Goal: Task Accomplishment & Management: Complete application form

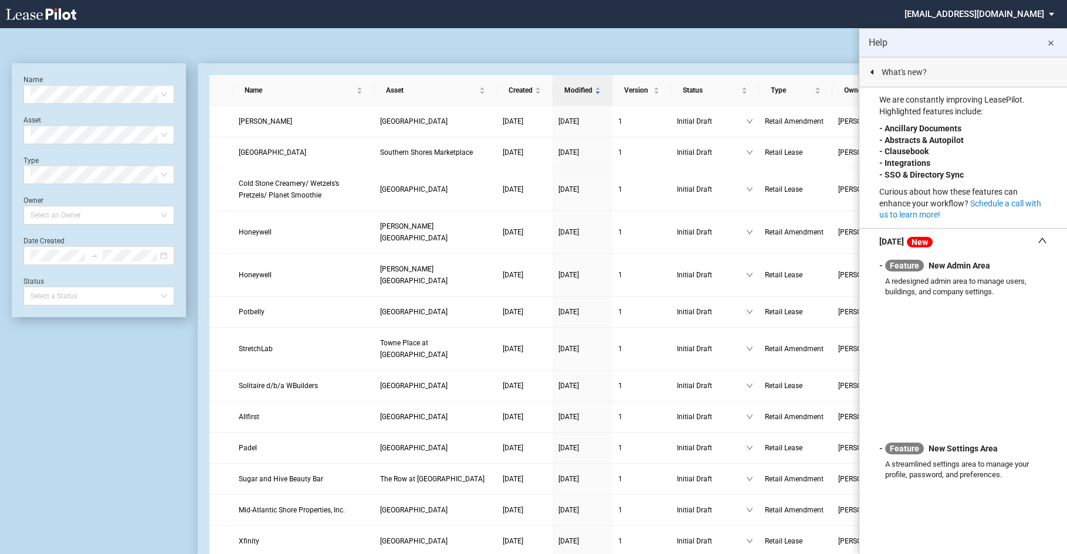
click at [1050, 44] on md-icon "close" at bounding box center [1051, 43] width 14 height 14
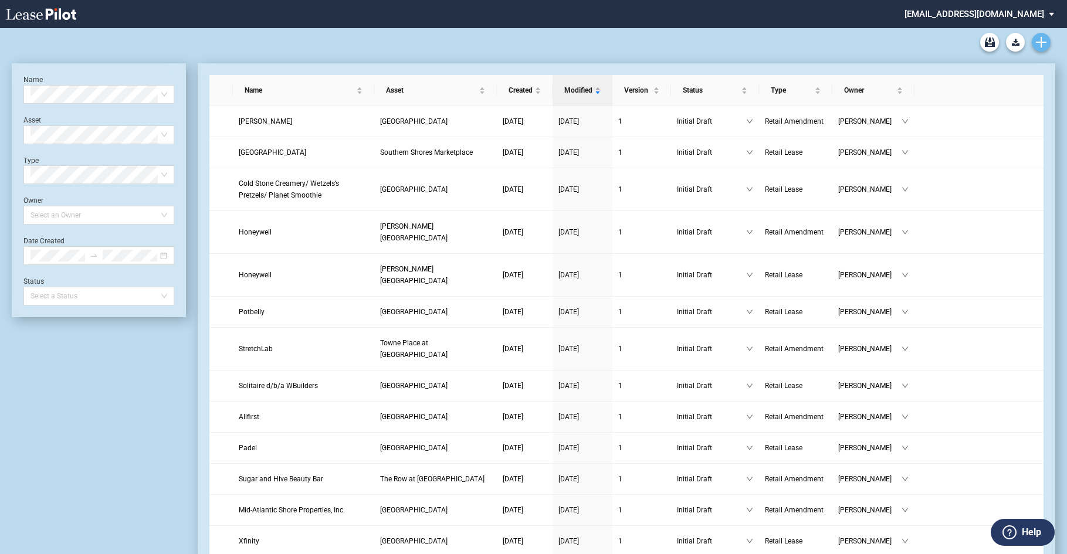
click at [1044, 39] on icon "Create new document" at bounding box center [1041, 42] width 11 height 11
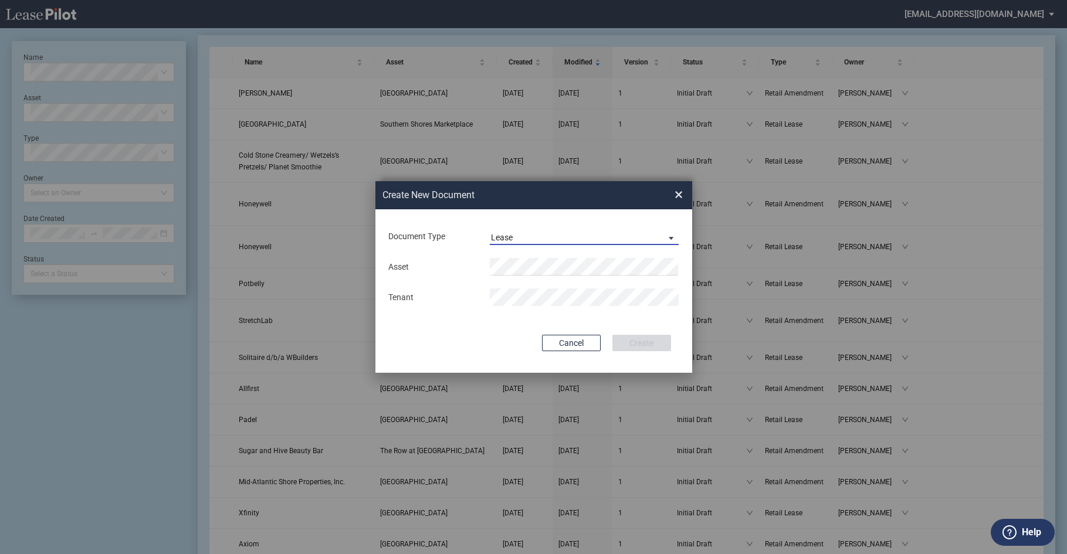
click at [670, 238] on span "Document Type: \aLease\a" at bounding box center [668, 238] width 14 height 12
click at [542, 208] on md-option "Amendment" at bounding box center [585, 209] width 208 height 28
click at [539, 258] on div "Asset Tenant" at bounding box center [533, 282] width 293 height 61
click at [668, 268] on button "Clear" at bounding box center [667, 267] width 18 height 18
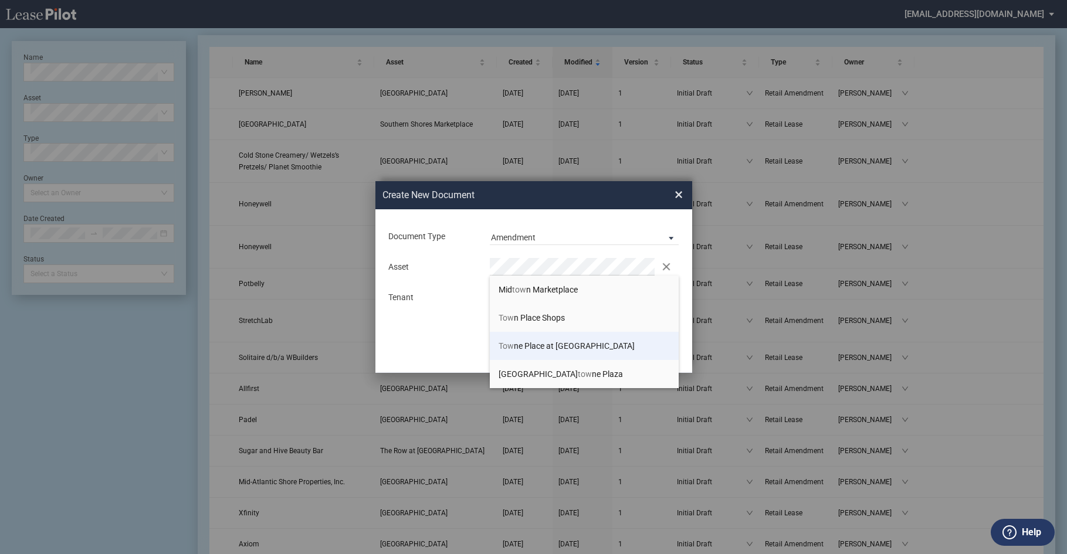
click at [556, 342] on span "Tow ne Place at Greenbrier" at bounding box center [567, 345] width 136 height 9
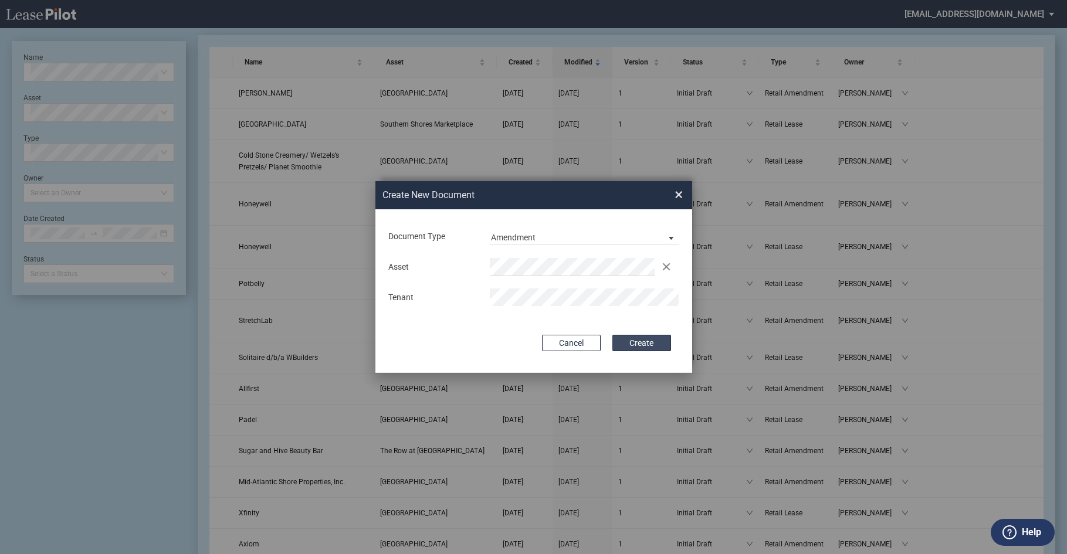
click at [638, 343] on button "Create" at bounding box center [641, 343] width 59 height 16
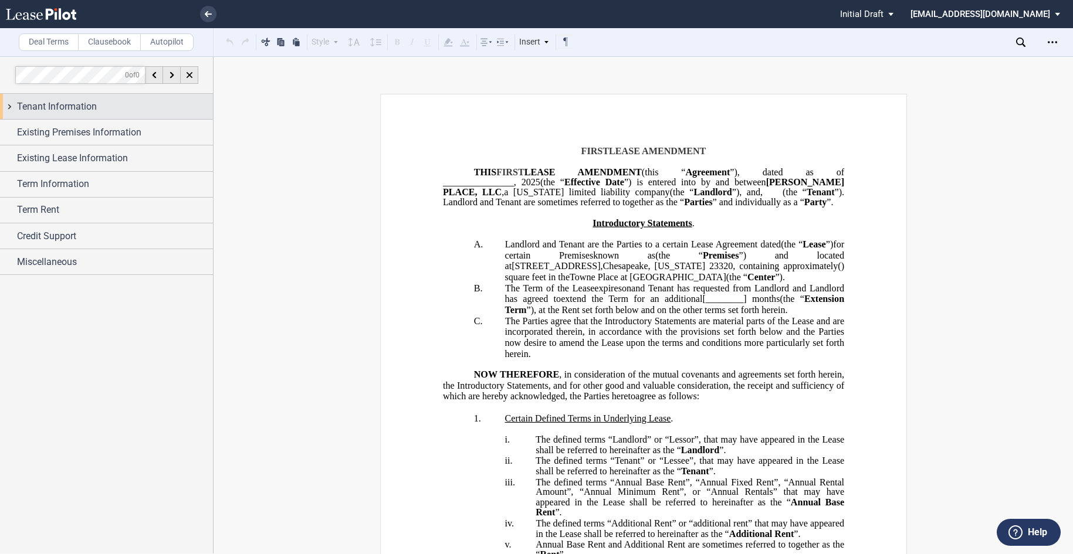
click at [42, 104] on span "Tenant Information" at bounding box center [57, 107] width 80 height 14
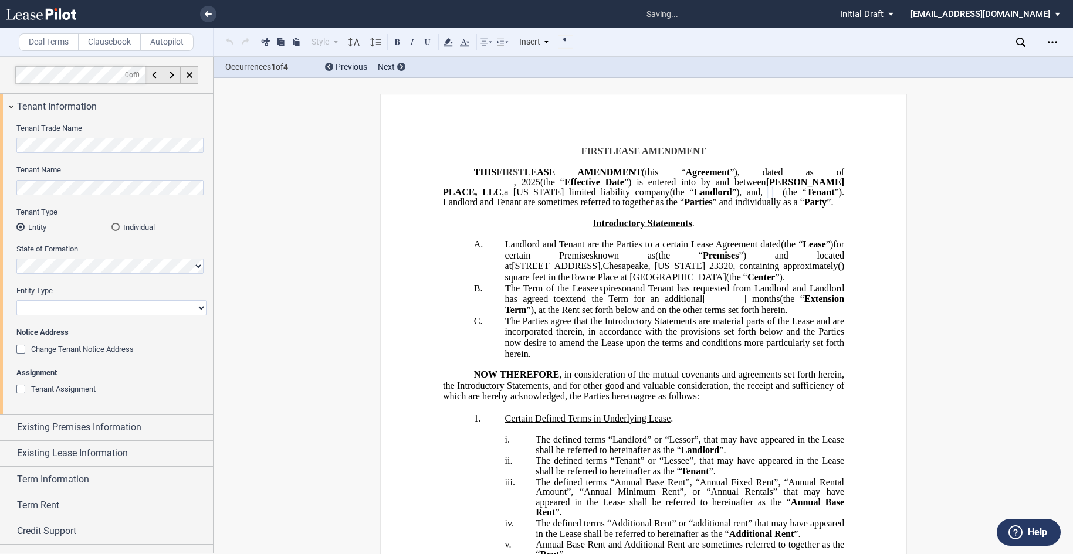
click at [102, 306] on select "Corporation Limited Liability Company General Partnership Limited Partnership O…" at bounding box center [111, 307] width 190 height 15
select select "limited liability company"
click at [16, 300] on select "Corporation Limited Liability Company General Partnership Limited Partnership O…" at bounding box center [111, 307] width 190 height 15
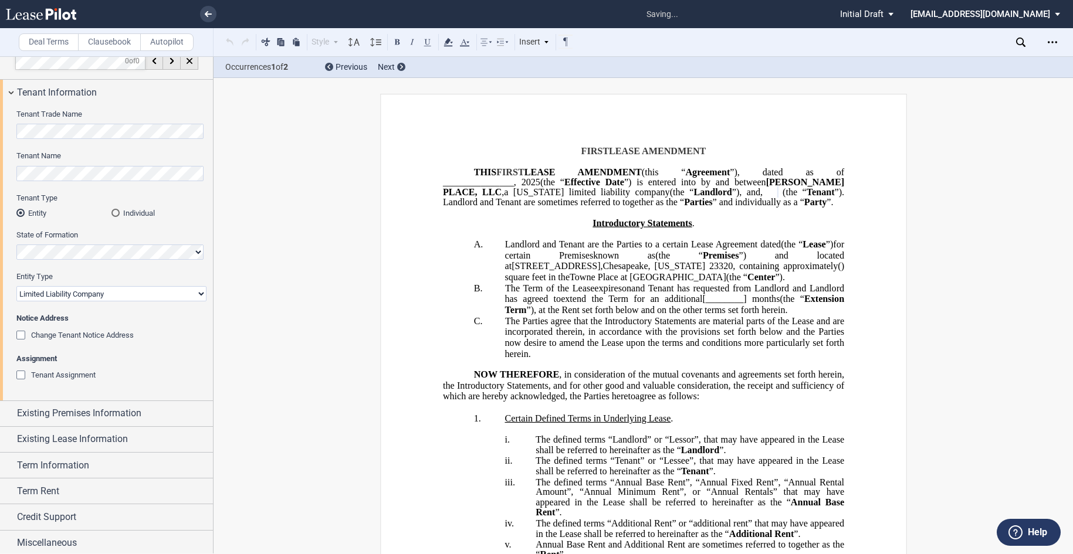
scroll to position [17, 0]
click at [87, 411] on span "Existing Premises Information" at bounding box center [79, 411] width 124 height 14
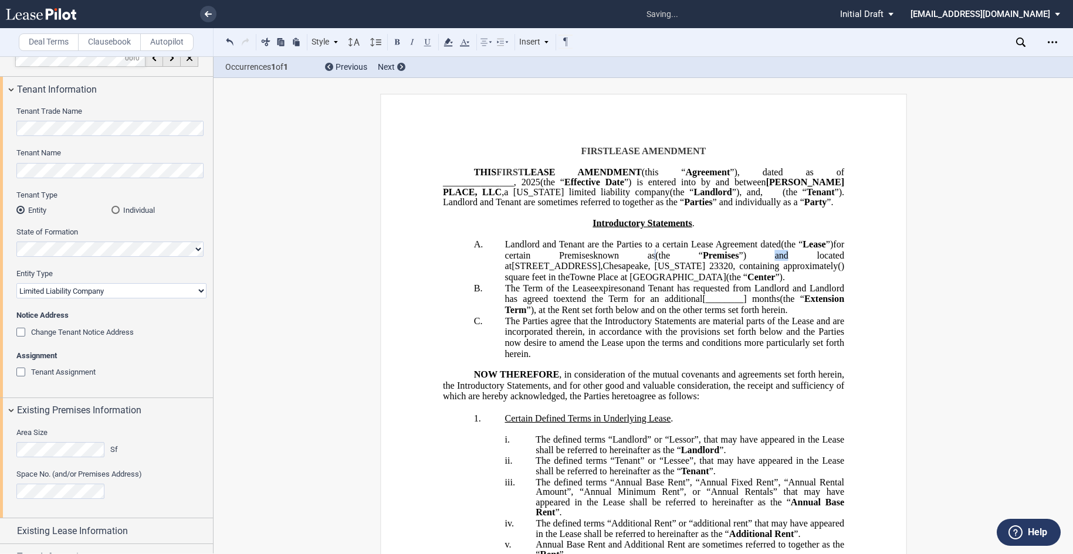
drag, startPoint x: 784, startPoint y: 265, endPoint x: 771, endPoint y: 266, distance: 13.0
click at [771, 266] on span "”) and located at" at bounding box center [676, 260] width 342 height 21
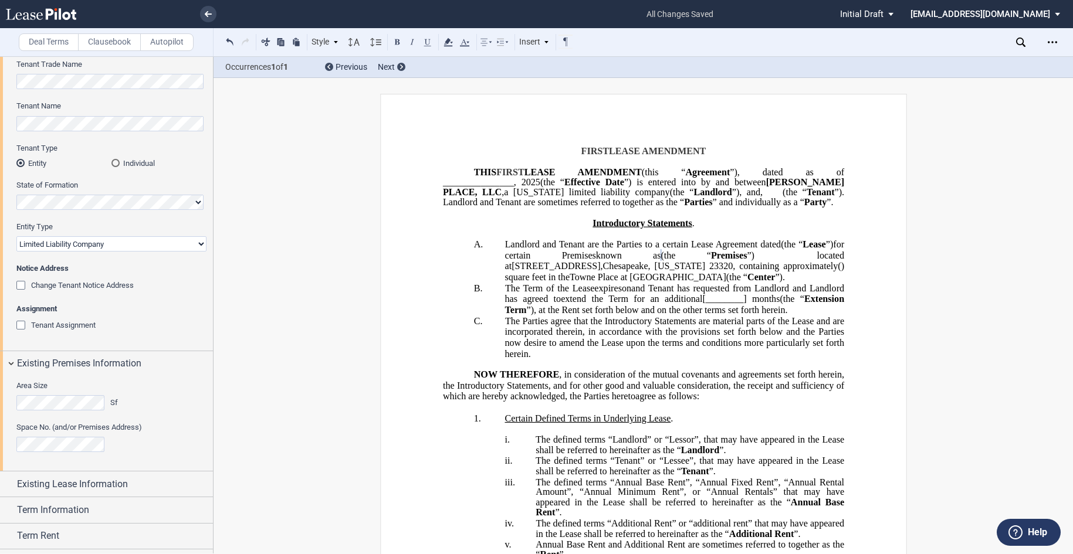
scroll to position [111, 0]
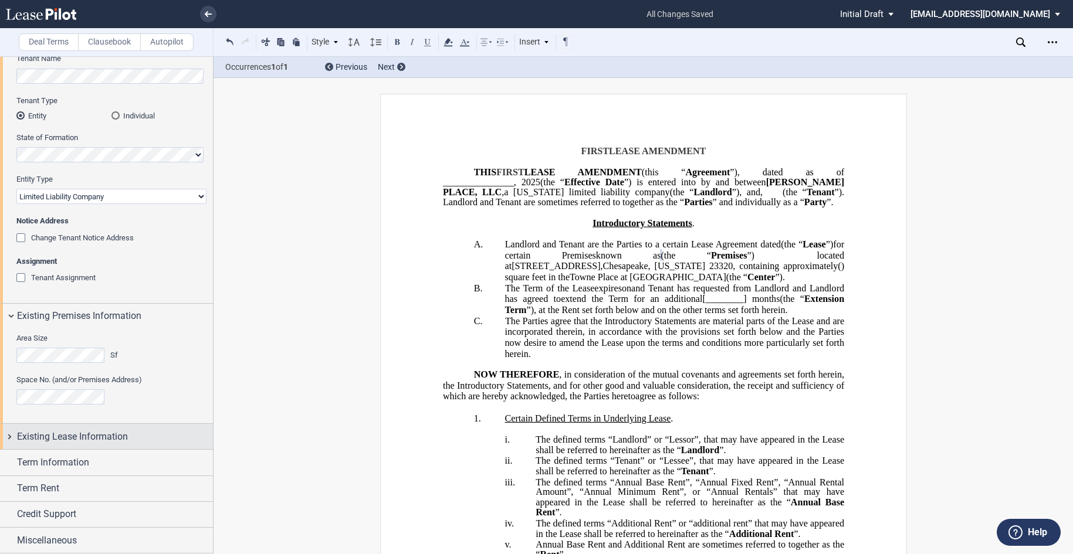
click at [97, 433] on span "Existing Lease Information" at bounding box center [72, 437] width 111 height 14
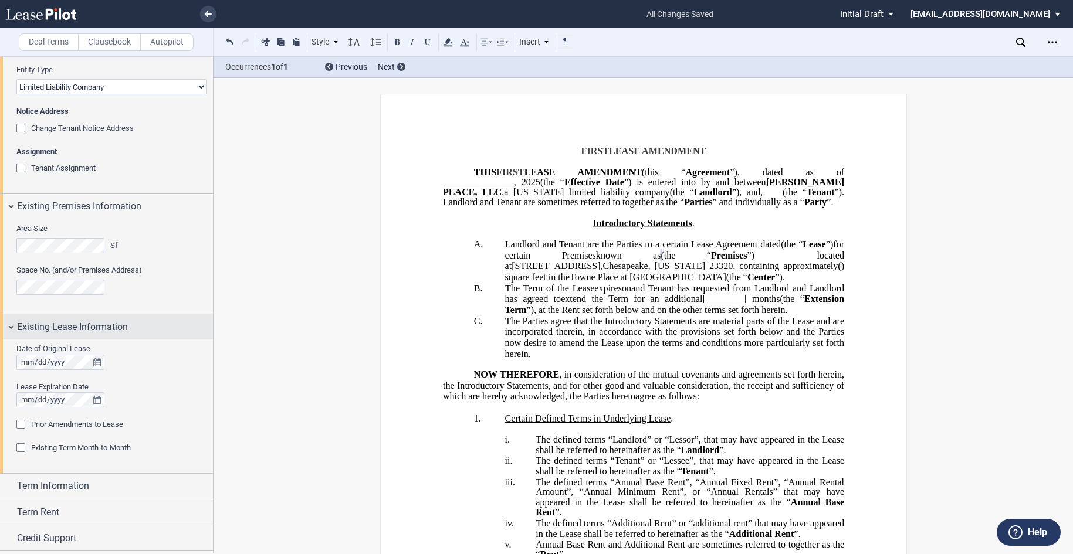
scroll to position [229, 0]
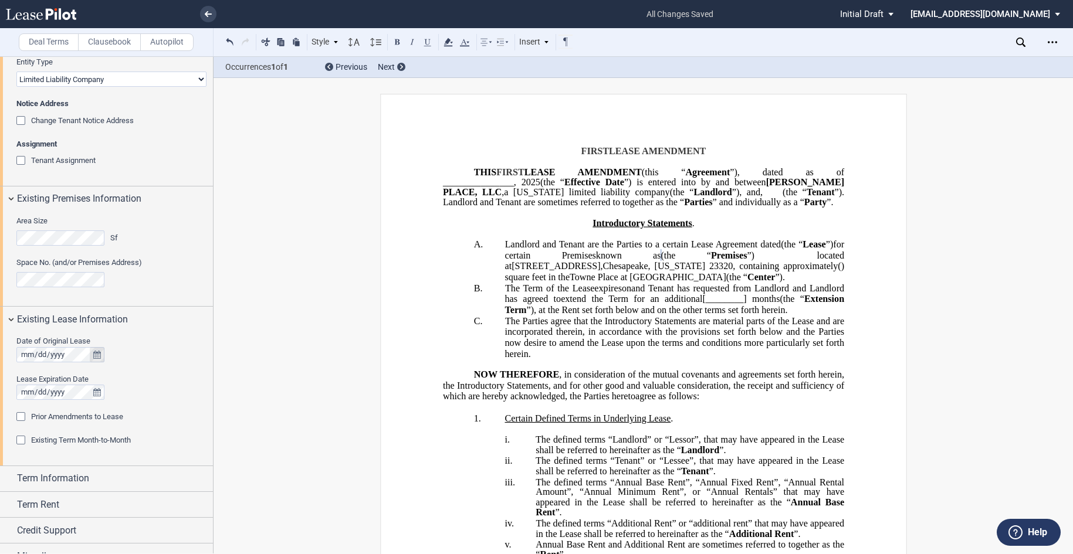
click at [93, 358] on icon "true" at bounding box center [97, 355] width 8 height 8
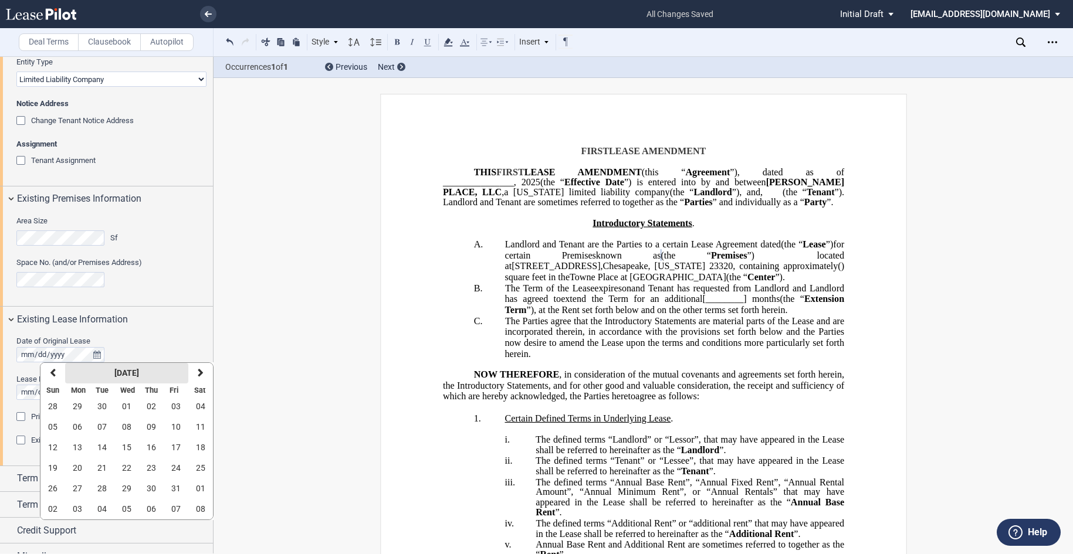
click at [121, 370] on strong "[DATE]" at bounding box center [126, 372] width 25 height 9
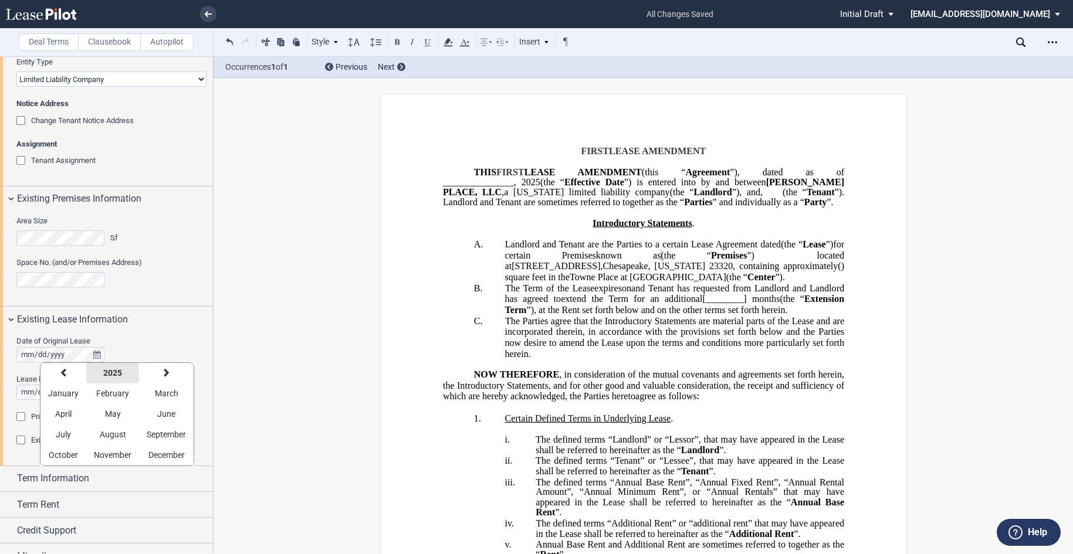
click at [120, 371] on strong "2025" at bounding box center [112, 372] width 19 height 9
click at [59, 373] on icon "button" at bounding box center [58, 372] width 6 height 9
click at [96, 411] on span "2007" at bounding box center [91, 413] width 19 height 9
click at [172, 429] on button "September" at bounding box center [166, 435] width 55 height 21
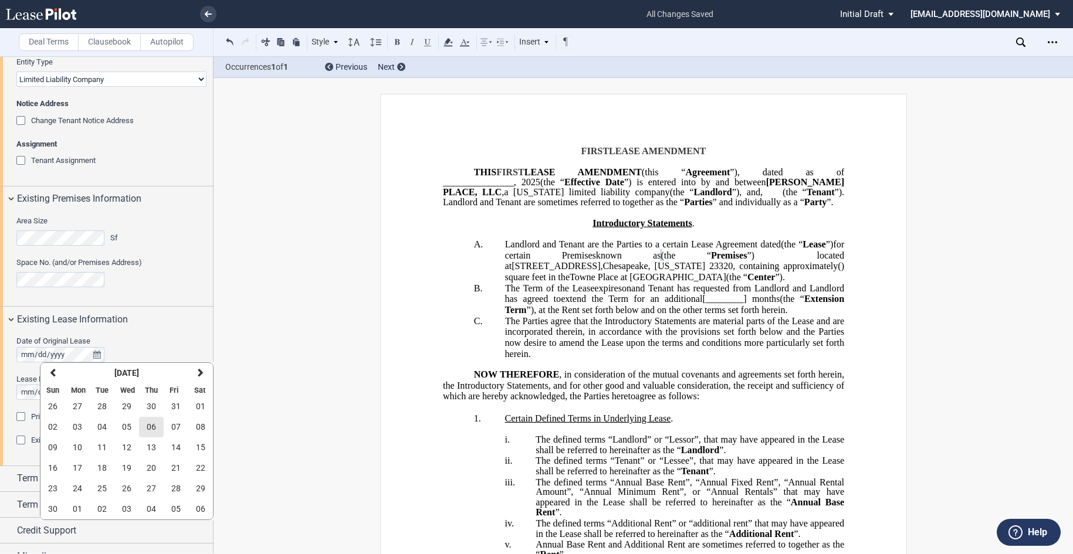
click at [152, 425] on span "06" at bounding box center [151, 426] width 9 height 9
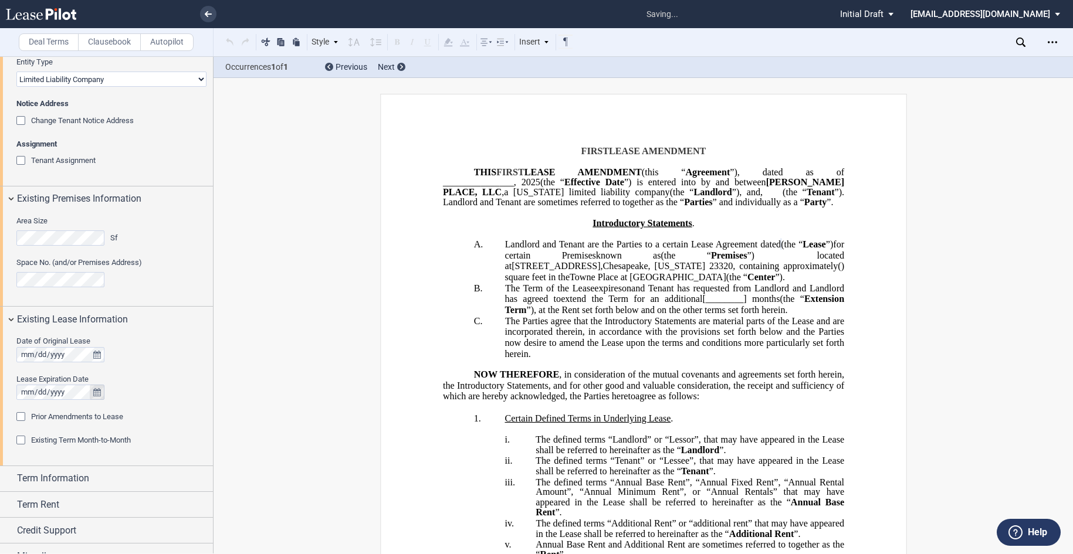
click at [96, 395] on icon "true" at bounding box center [97, 392] width 8 height 8
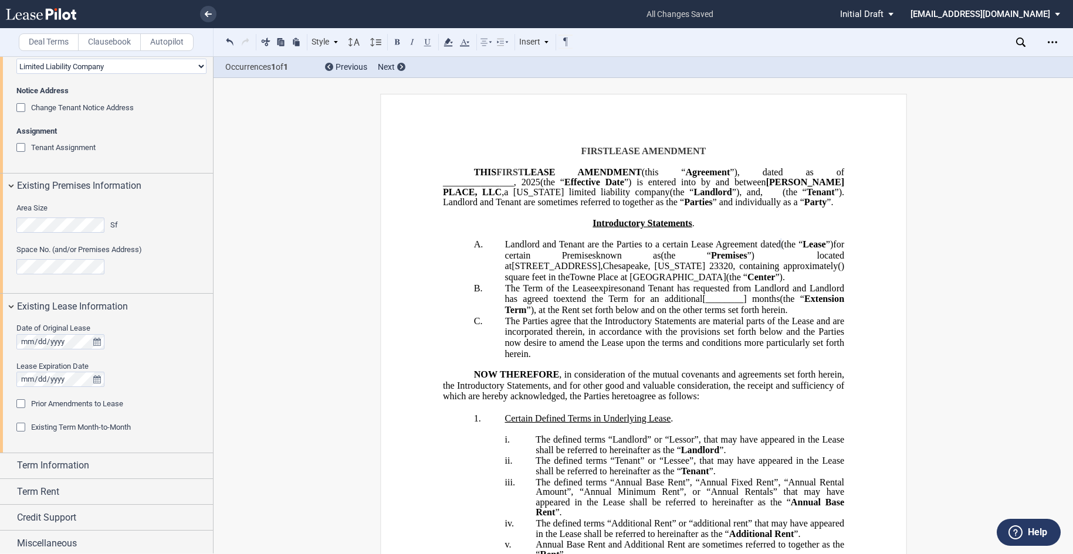
scroll to position [245, 0]
click at [59, 460] on span "Term Information" at bounding box center [53, 462] width 72 height 14
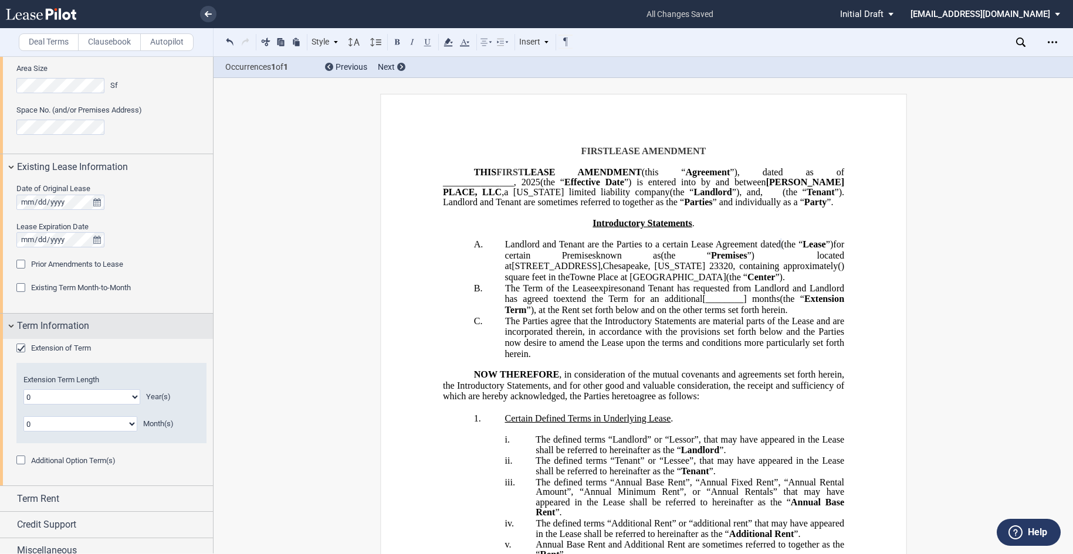
scroll to position [392, 0]
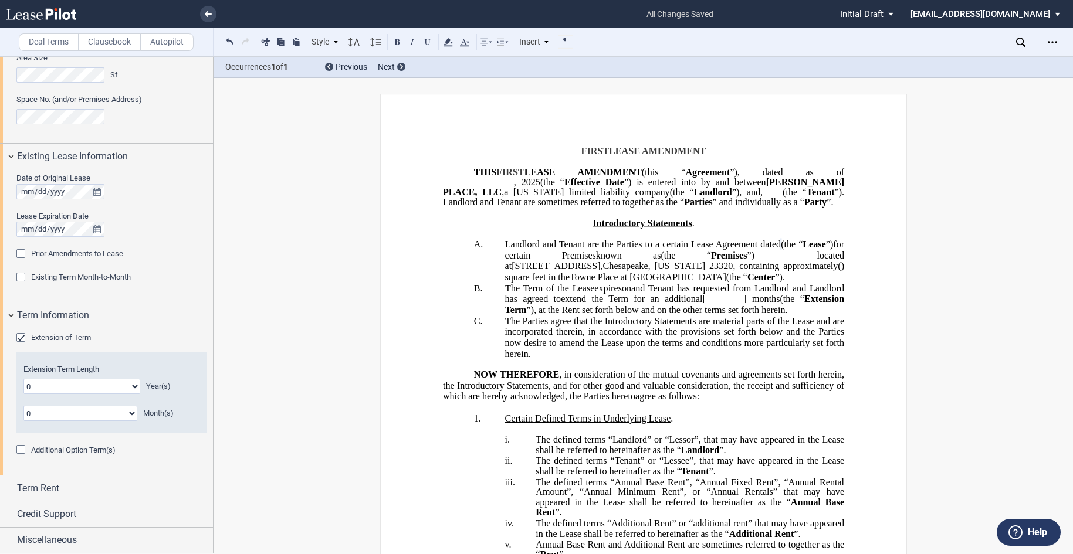
click at [21, 256] on div "Prior Amendments to Lease" at bounding box center [22, 255] width 12 height 12
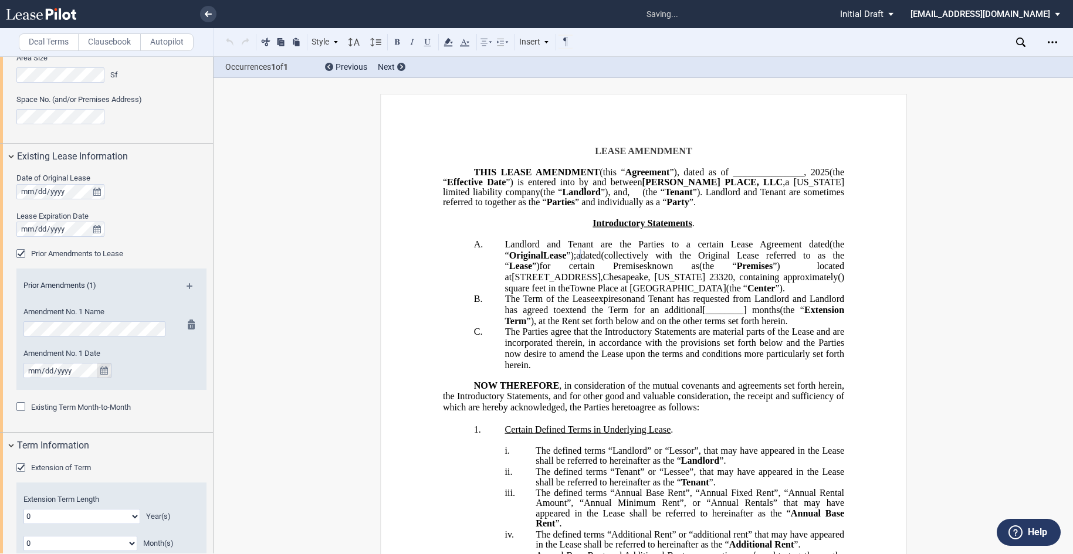
click at [104, 369] on icon "true" at bounding box center [104, 371] width 8 height 8
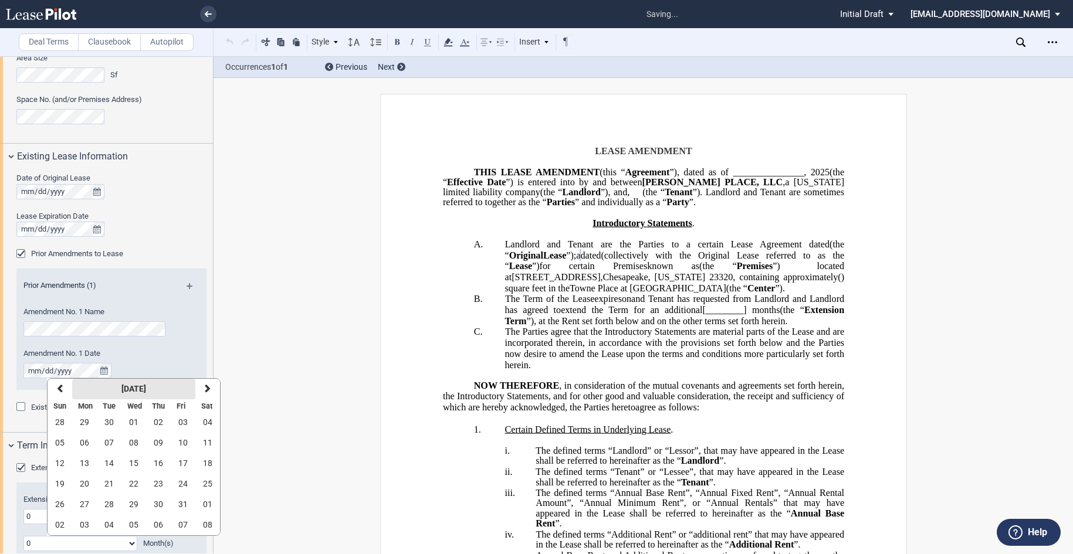
click at [123, 386] on strong "[DATE]" at bounding box center [133, 388] width 25 height 9
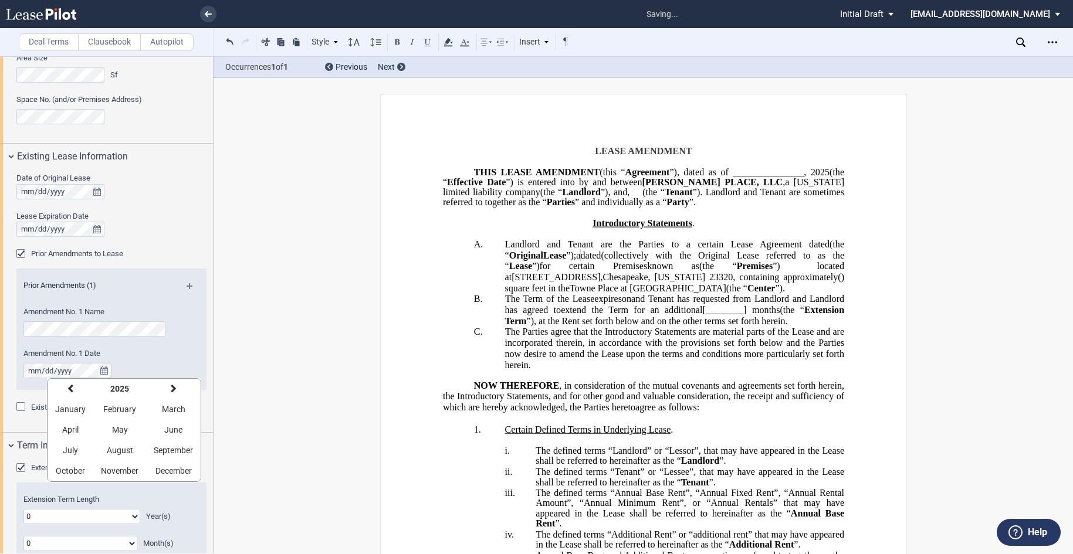
click at [123, 386] on strong "2025" at bounding box center [119, 388] width 19 height 9
click at [69, 391] on button "previous" at bounding box center [65, 389] width 34 height 21
click at [197, 431] on span "2010" at bounding box center [200, 429] width 19 height 9
click at [66, 408] on span "January" at bounding box center [70, 409] width 31 height 9
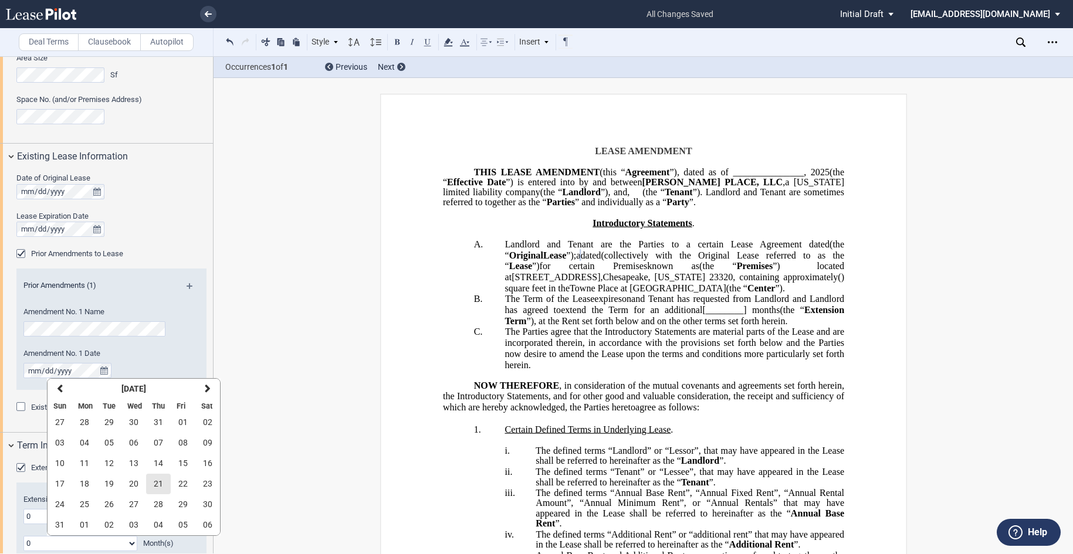
click at [160, 482] on span "21" at bounding box center [158, 483] width 9 height 9
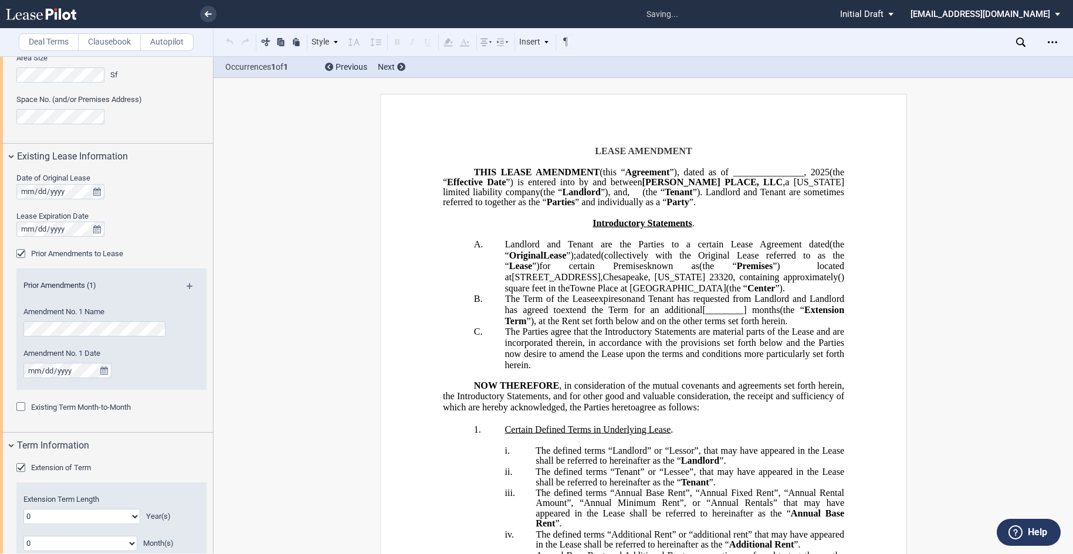
click at [187, 283] on md-icon at bounding box center [195, 290] width 16 height 14
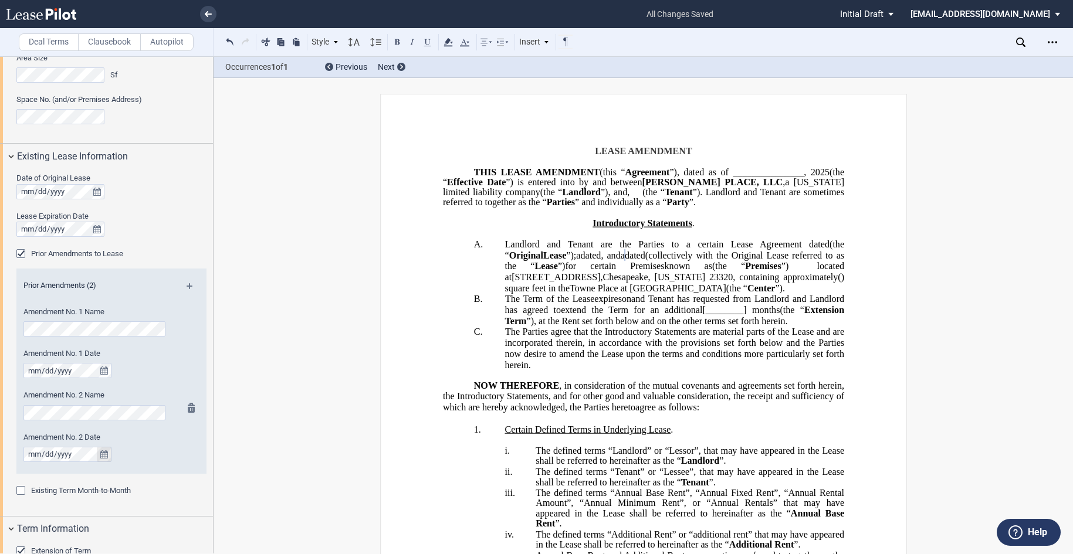
click at [105, 456] on icon "true" at bounding box center [104, 455] width 8 height 8
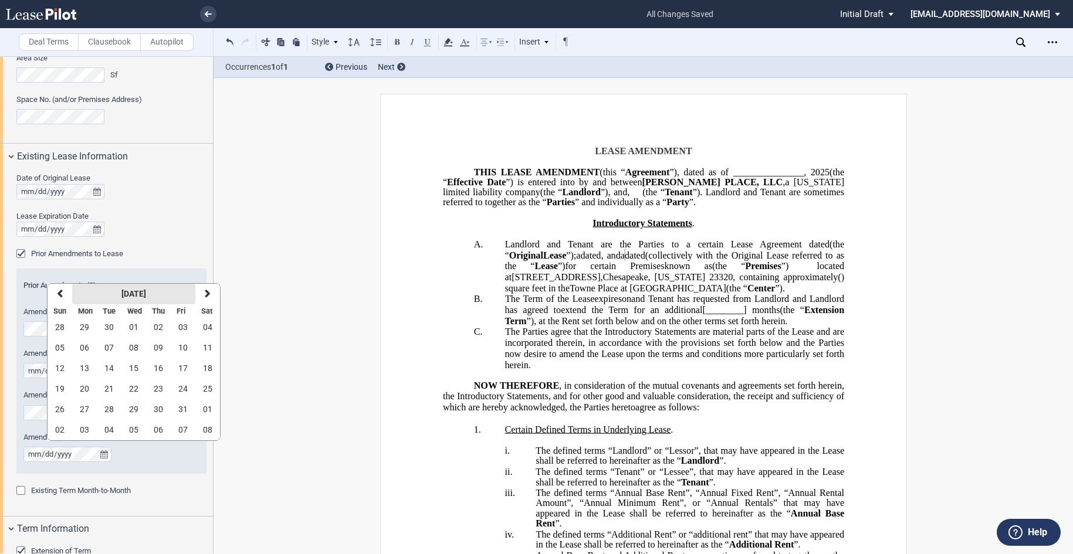
click at [129, 297] on strong "[DATE]" at bounding box center [133, 293] width 25 height 9
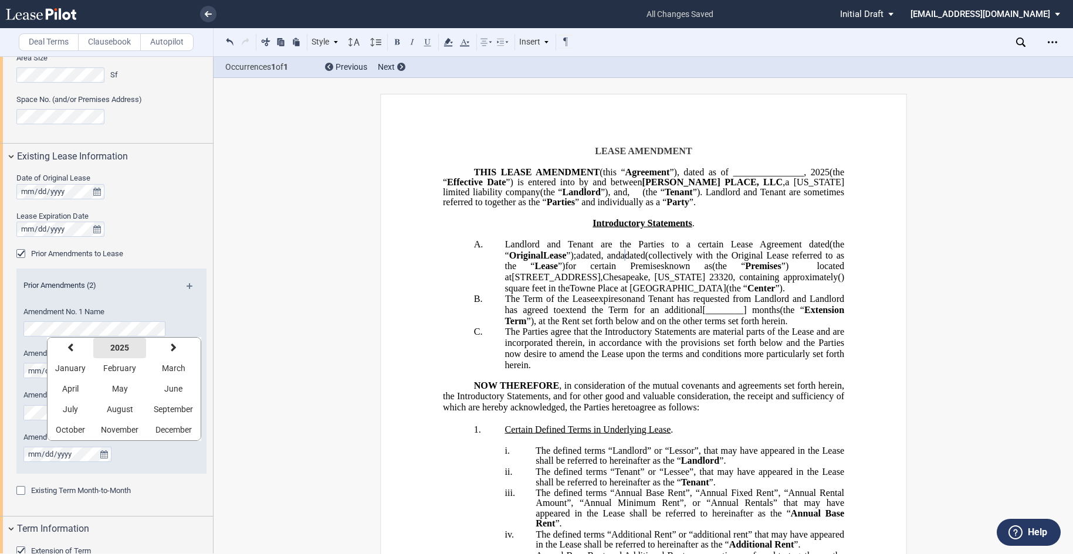
click at [123, 344] on strong "2025" at bounding box center [119, 347] width 19 height 9
click at [67, 346] on icon "button" at bounding box center [65, 347] width 6 height 9
click at [194, 385] on span "2010" at bounding box center [200, 388] width 19 height 9
click at [130, 405] on span "August" at bounding box center [120, 409] width 26 height 9
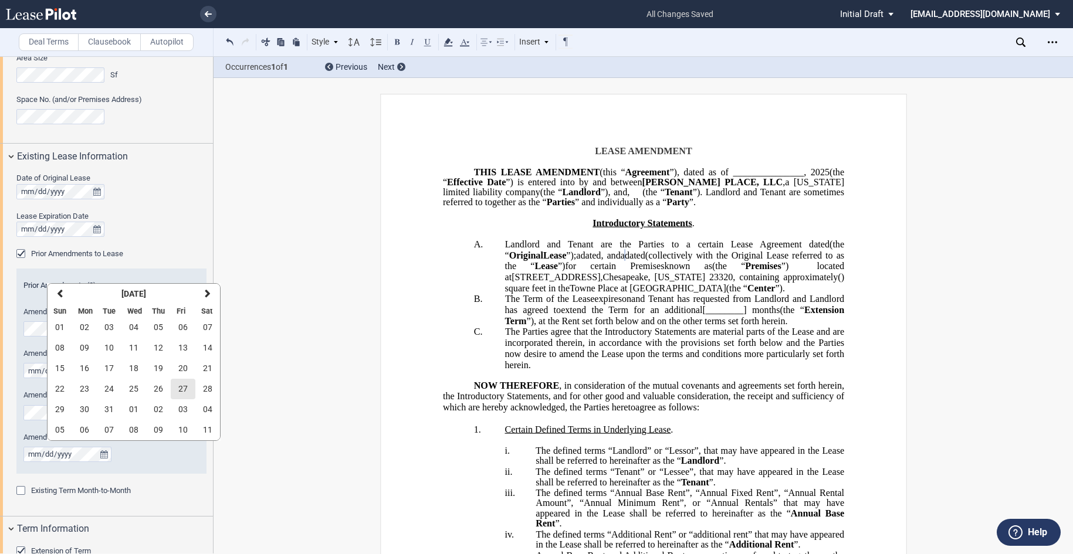
click at [182, 387] on span "27" at bounding box center [182, 388] width 9 height 9
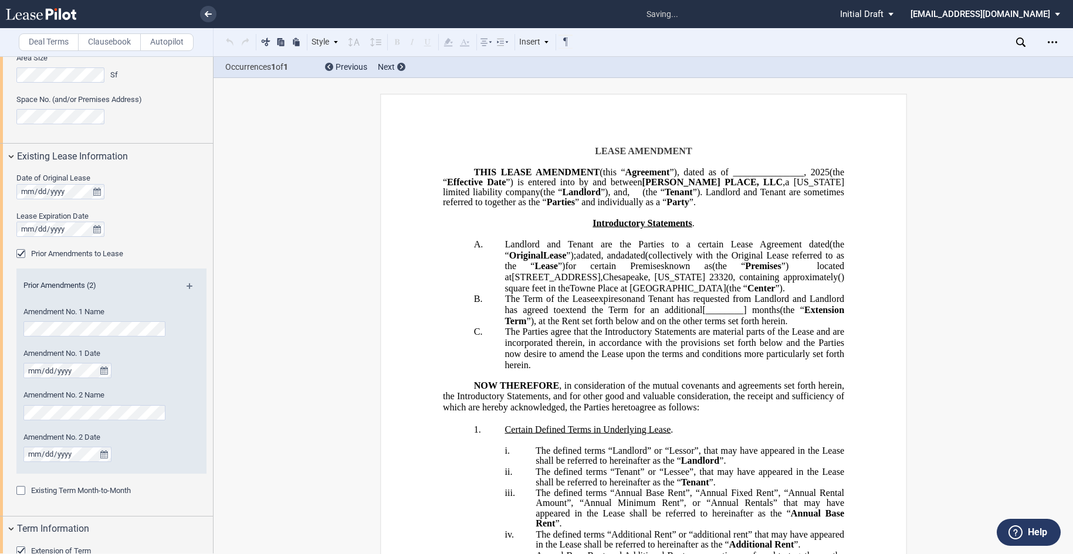
click at [191, 286] on md-icon at bounding box center [195, 290] width 16 height 14
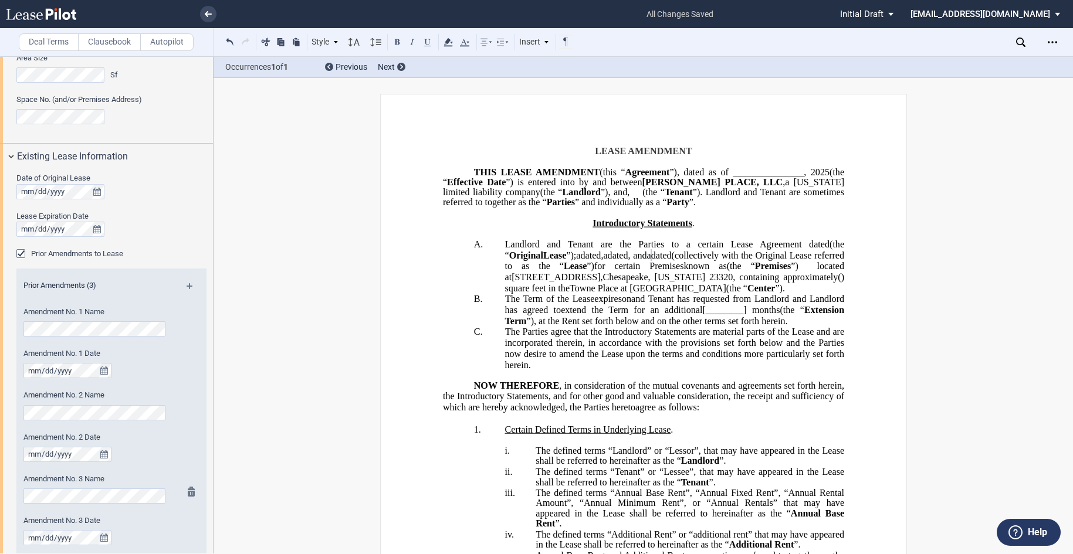
scroll to position [451, 0]
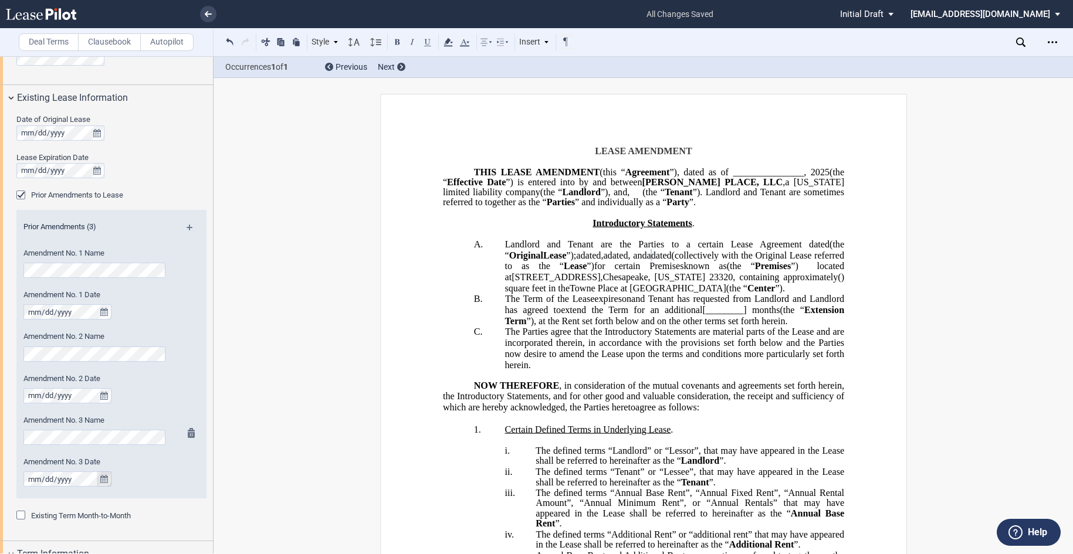
click at [101, 480] on icon "true" at bounding box center [104, 479] width 8 height 8
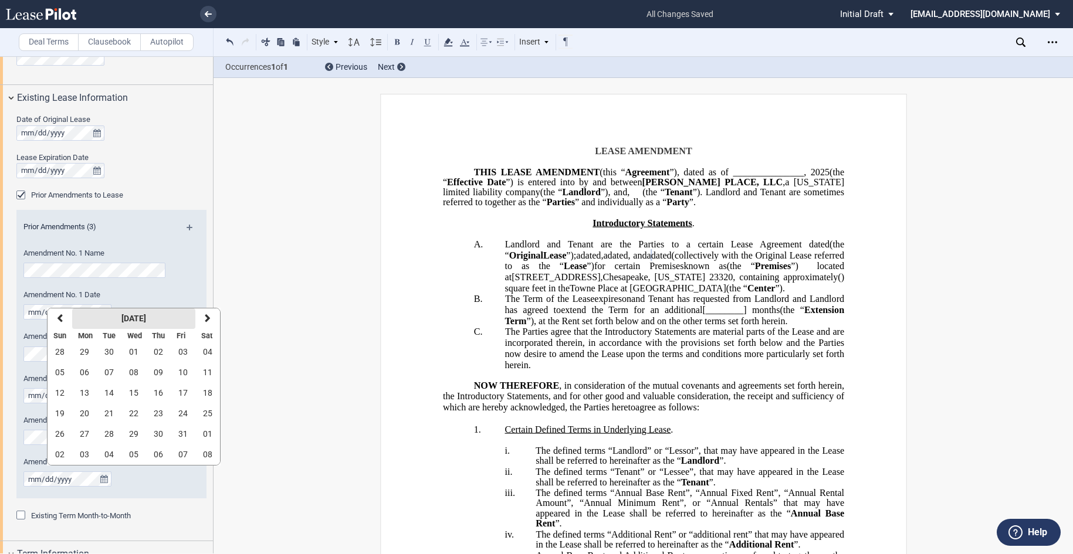
click at [125, 318] on strong "[DATE]" at bounding box center [133, 318] width 25 height 9
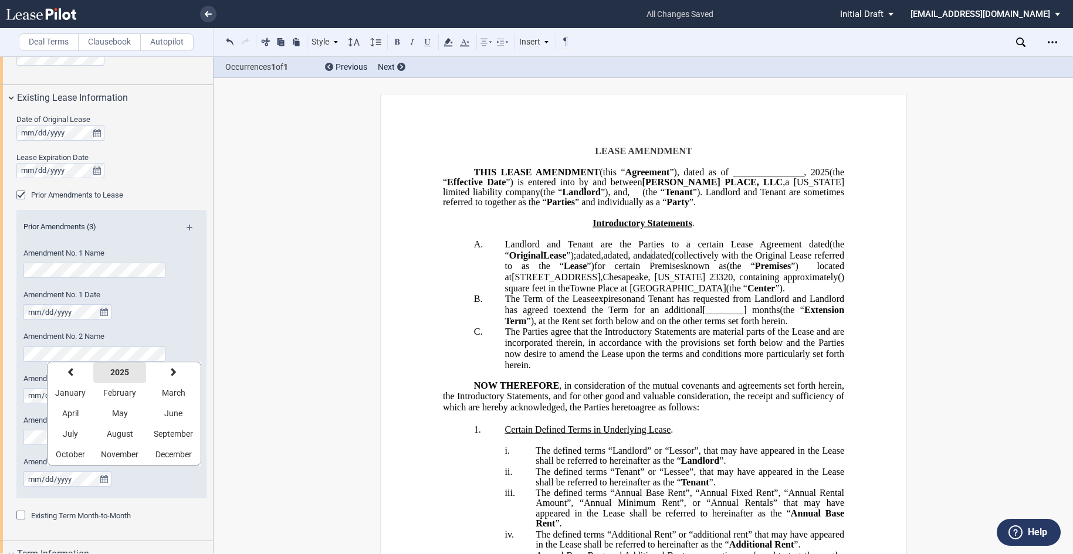
click at [121, 373] on strong "2025" at bounding box center [119, 372] width 19 height 9
click at [65, 376] on icon "button" at bounding box center [65, 372] width 6 height 9
click at [103, 434] on span "2012" at bounding box center [98, 433] width 19 height 9
click at [167, 438] on span "September" at bounding box center [173, 433] width 39 height 9
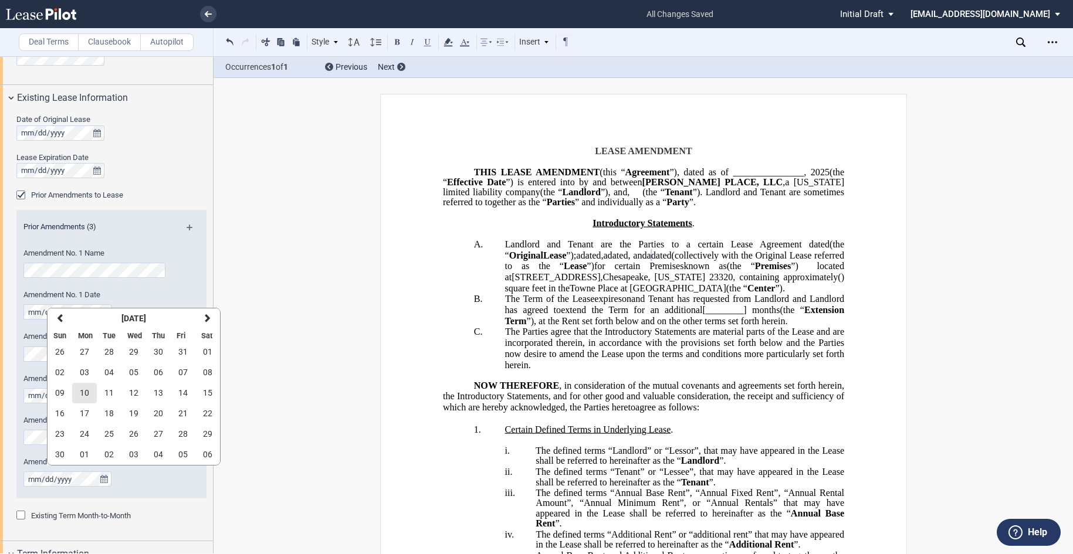
click at [87, 392] on span "10" at bounding box center [84, 392] width 9 height 9
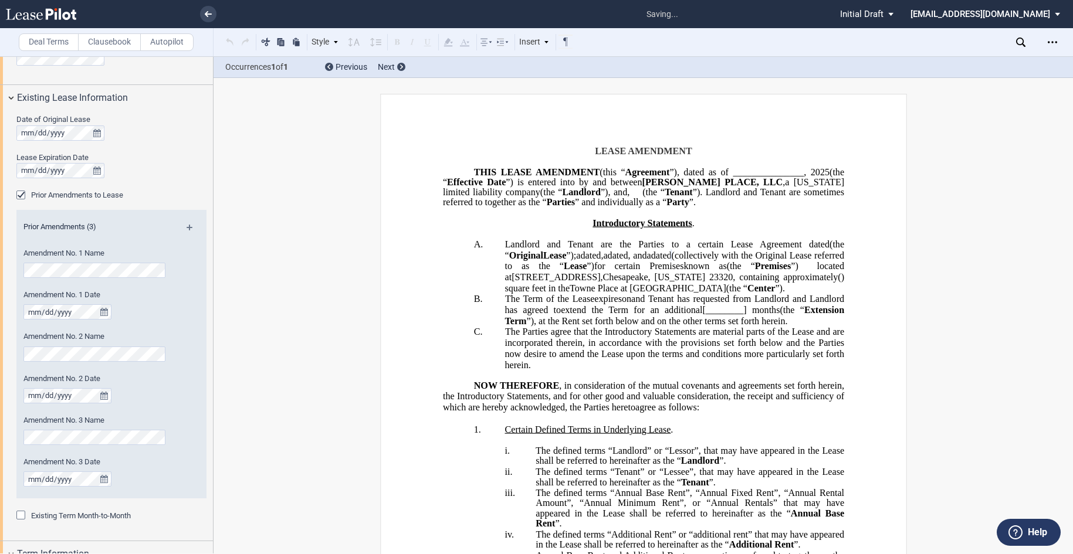
click at [187, 228] on md-icon at bounding box center [195, 232] width 16 height 14
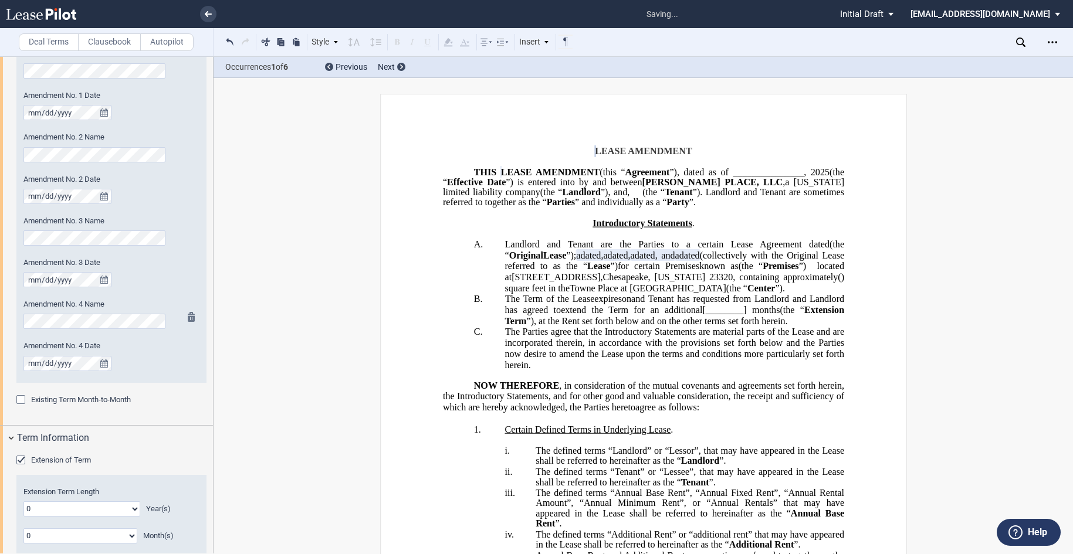
scroll to position [685, 0]
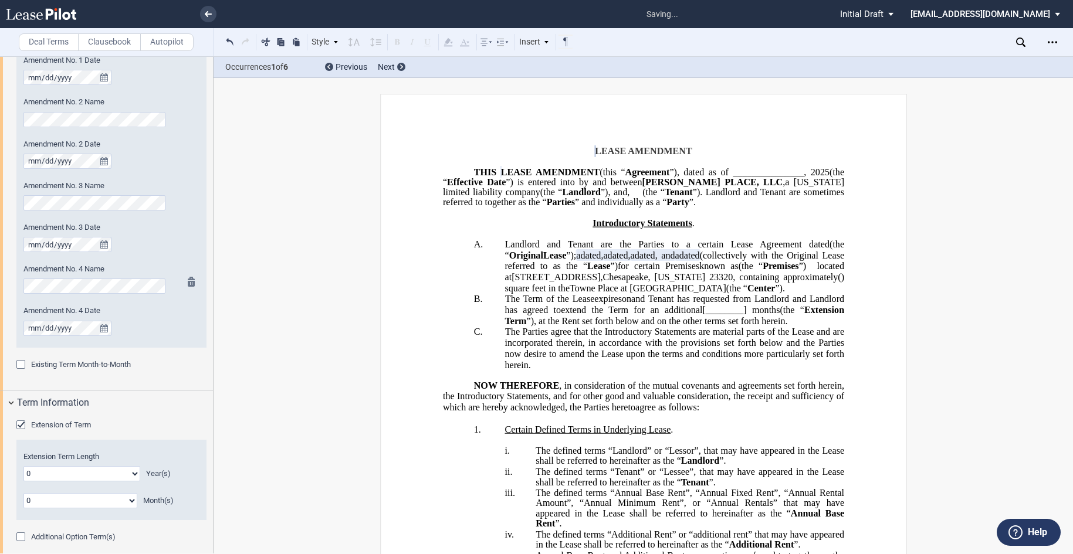
click at [117, 280] on div "Amendment No. 4 Name" at bounding box center [95, 279] width 144 height 30
click at [104, 330] on icon "true" at bounding box center [104, 328] width 8 height 8
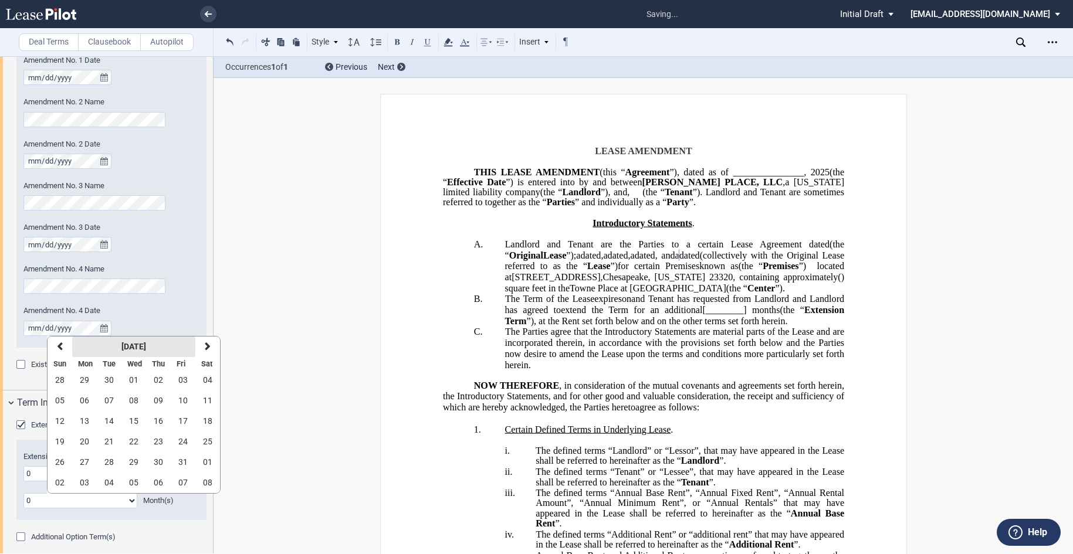
click at [123, 344] on strong "[DATE]" at bounding box center [133, 346] width 25 height 9
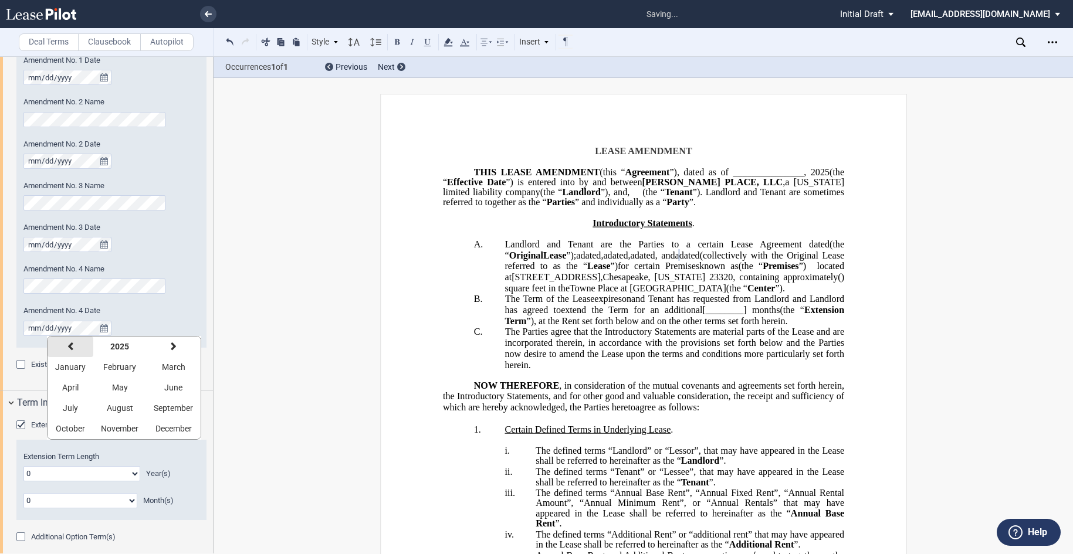
click at [75, 348] on button "previous" at bounding box center [71, 347] width 46 height 21
click at [76, 350] on button "previous" at bounding box center [71, 347] width 46 height 21
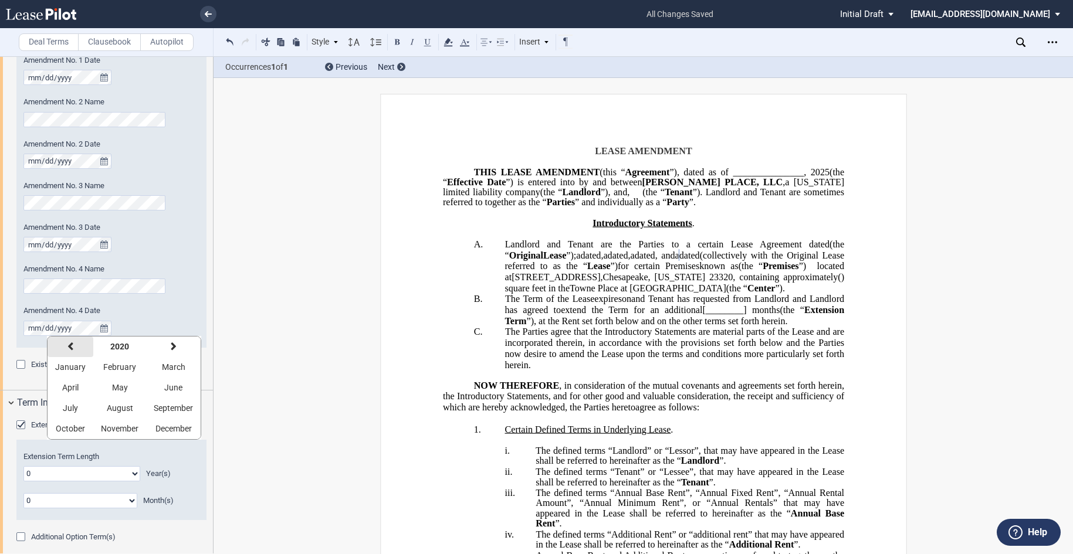
click at [76, 350] on button "previous" at bounding box center [71, 347] width 46 height 21
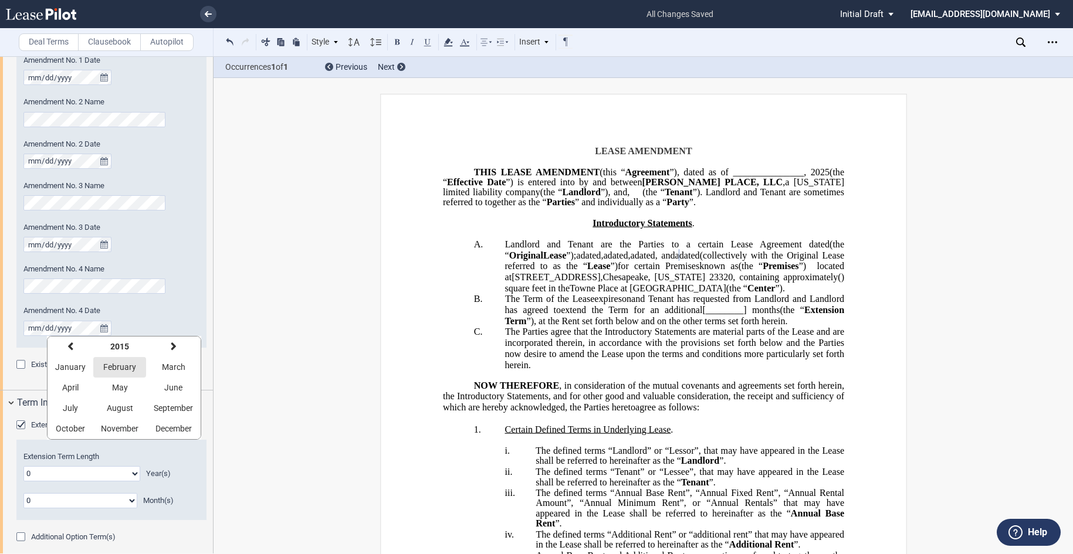
click at [115, 370] on span "February" at bounding box center [119, 367] width 33 height 9
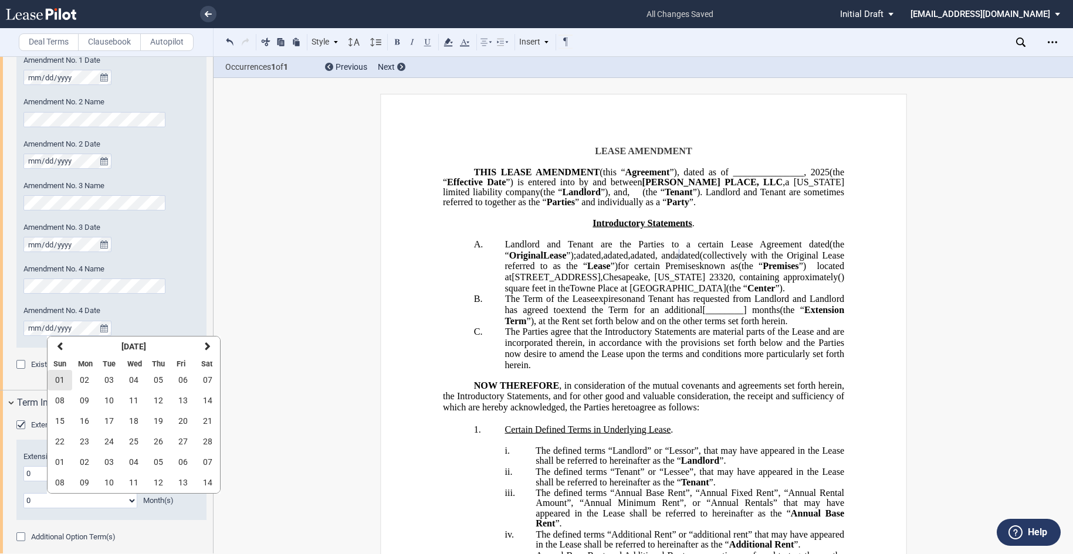
click at [65, 379] on button "01" at bounding box center [60, 380] width 25 height 21
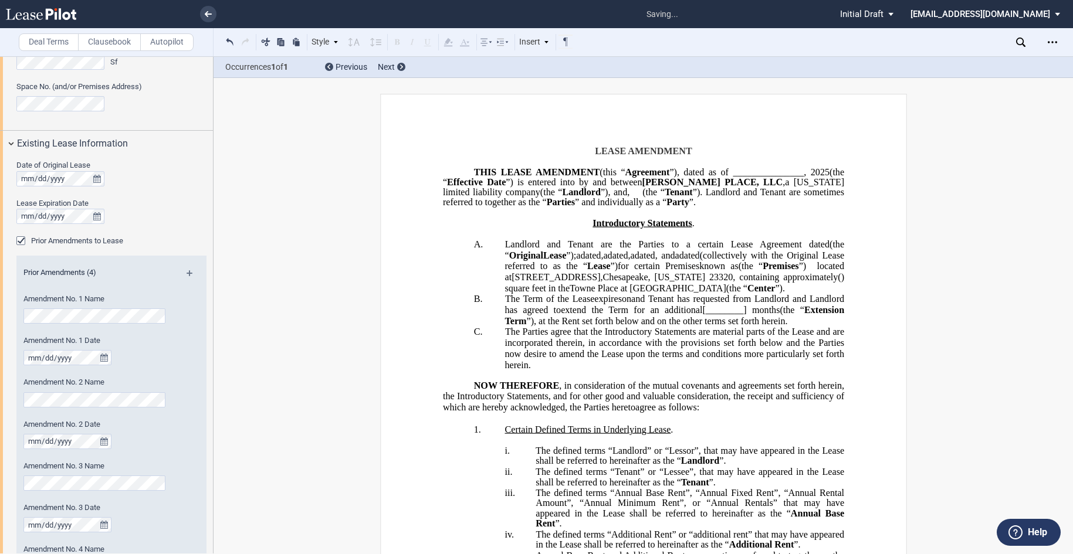
click at [188, 226] on div "Date of Original Lease Lease Expiration Date Prior Amendments to Lease Prior Am…" at bounding box center [111, 411] width 190 height 503
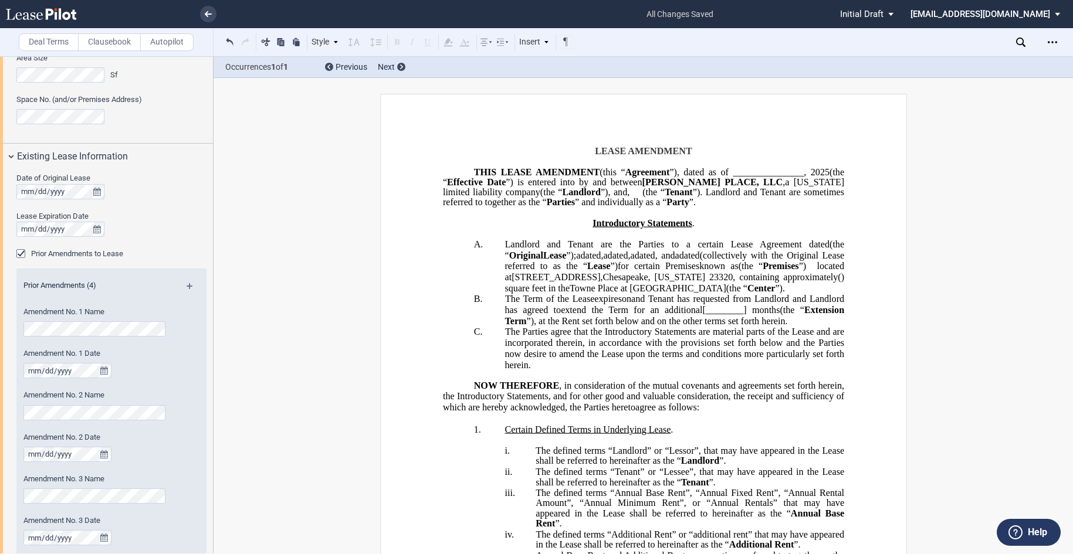
click at [187, 289] on md-icon at bounding box center [195, 290] width 16 height 14
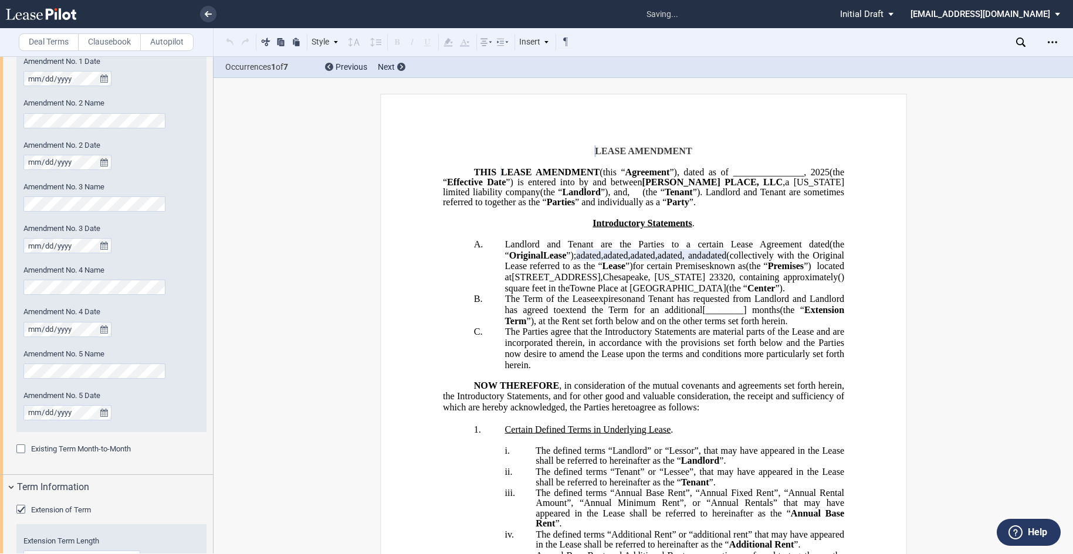
scroll to position [685, 0]
click at [103, 409] on icon "true" at bounding box center [104, 412] width 8 height 8
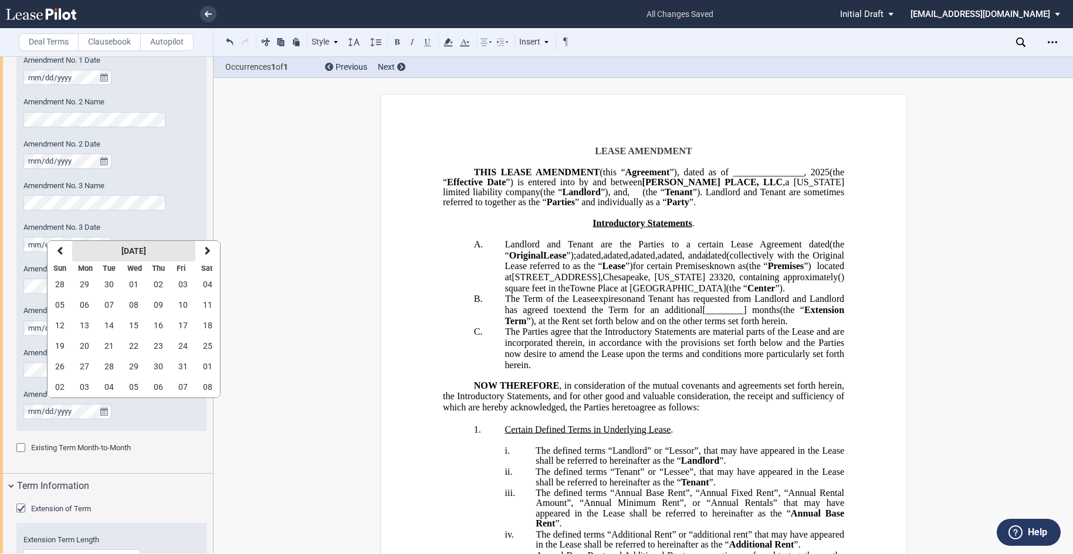
click at [146, 249] on strong "[DATE]" at bounding box center [133, 250] width 25 height 9
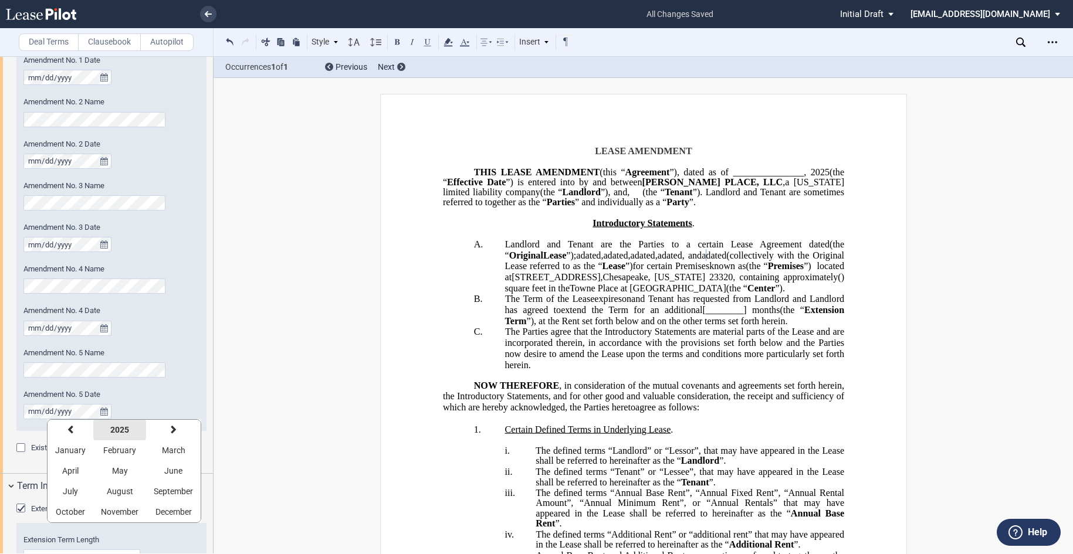
click at [123, 427] on strong "2025" at bounding box center [119, 429] width 19 height 9
click at [65, 428] on icon "button" at bounding box center [65, 429] width 6 height 9
click at [202, 429] on button "next" at bounding box center [201, 430] width 34 height 21
click at [106, 452] on span "2022" at bounding box center [98, 450] width 19 height 9
click at [167, 490] on span "September" at bounding box center [173, 491] width 39 height 9
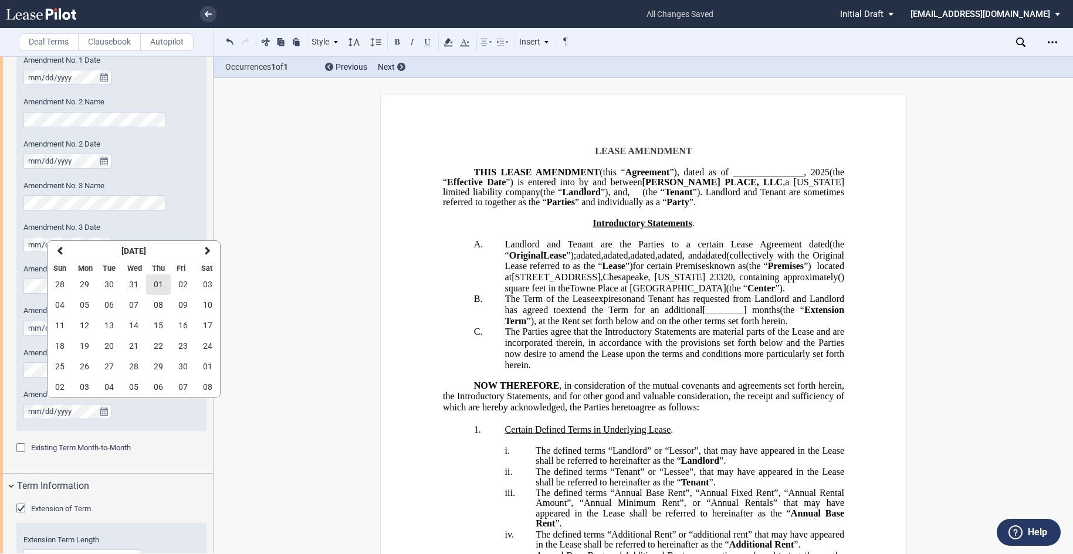
click at [159, 282] on span "01" at bounding box center [158, 284] width 9 height 9
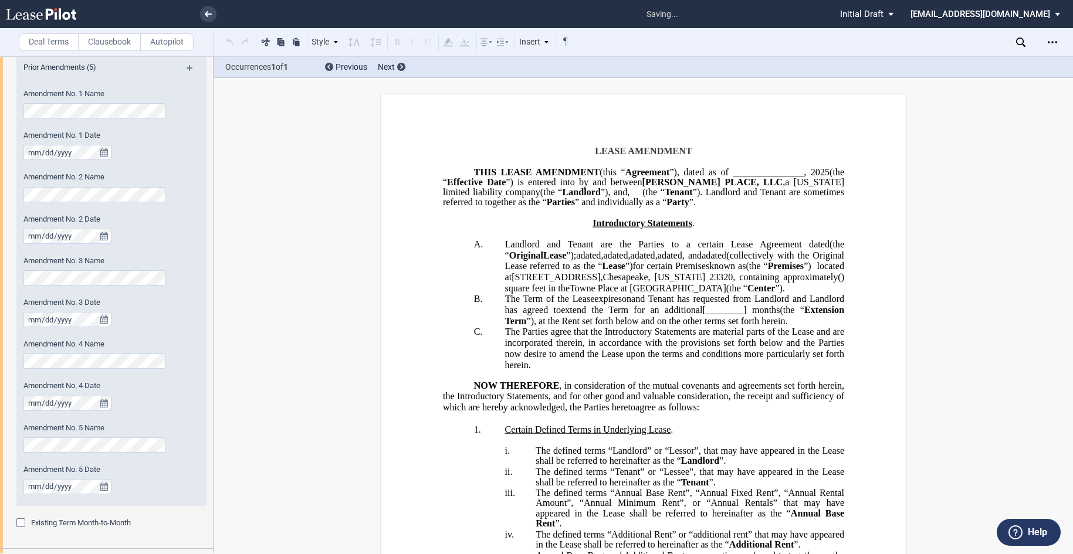
scroll to position [392, 0]
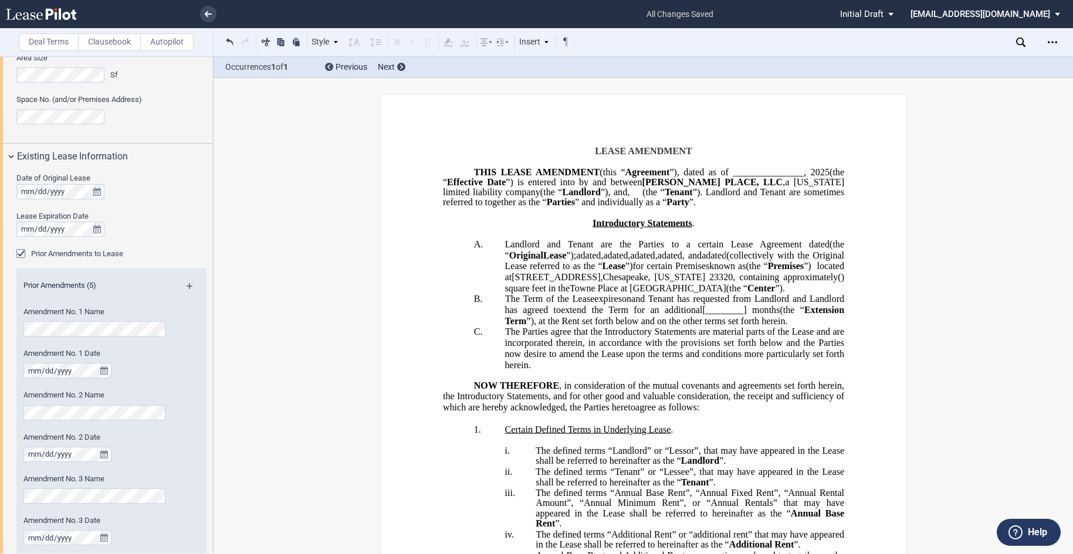
click at [187, 287] on md-icon at bounding box center [195, 290] width 16 height 14
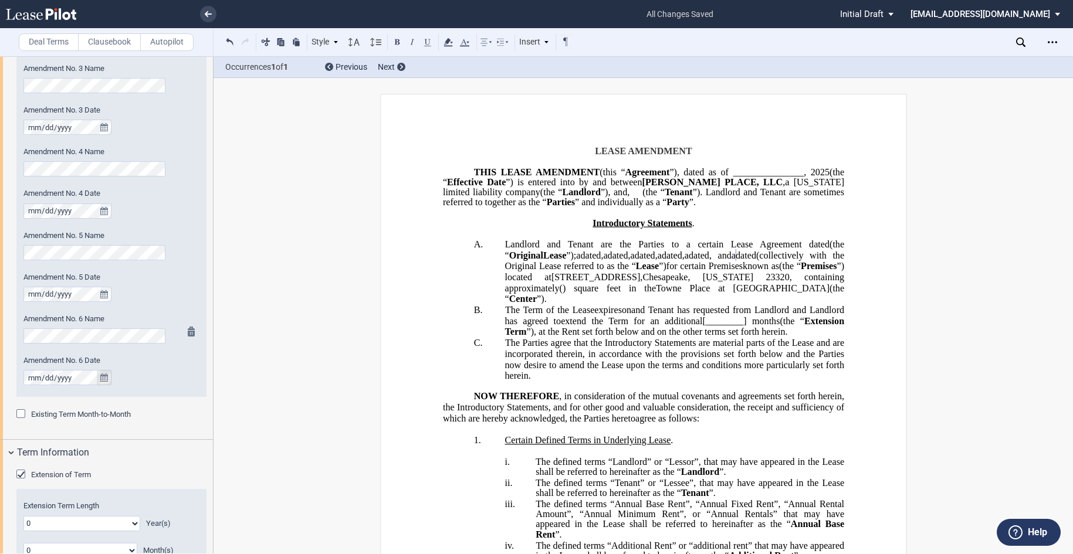
scroll to position [0, 0]
click at [100, 376] on icon "true" at bounding box center [104, 378] width 8 height 8
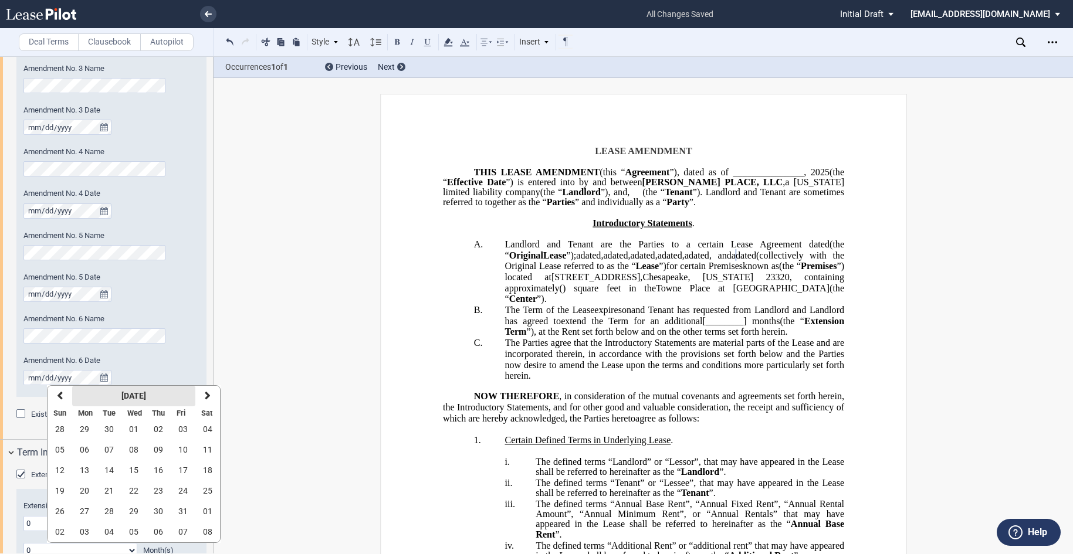
click at [128, 392] on strong "[DATE]" at bounding box center [133, 395] width 25 height 9
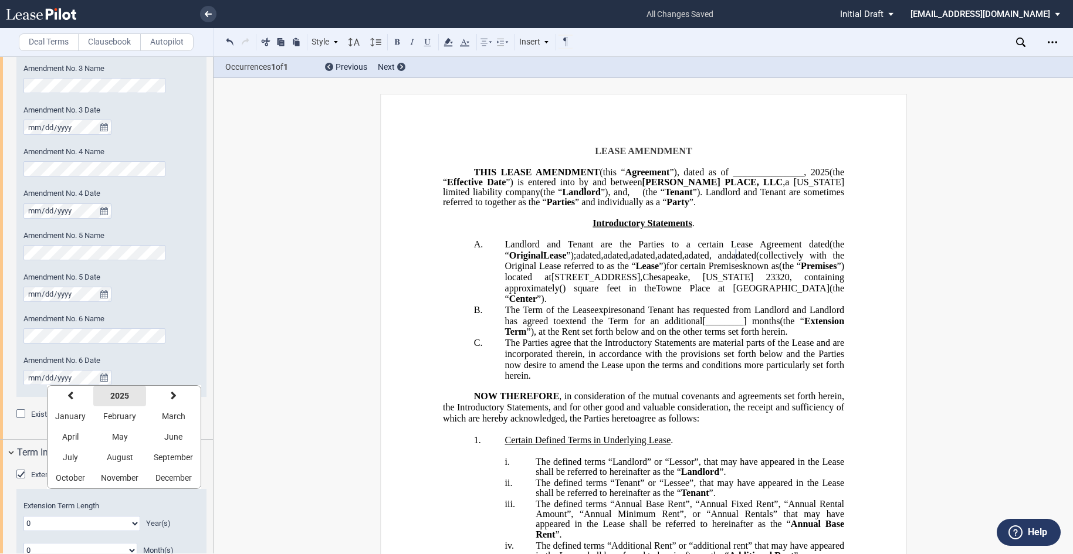
click at [131, 399] on button "2025" at bounding box center [119, 396] width 53 height 21
click at [169, 418] on span "2024" at bounding box center [166, 416] width 19 height 9
click at [75, 415] on span "January" at bounding box center [70, 416] width 31 height 9
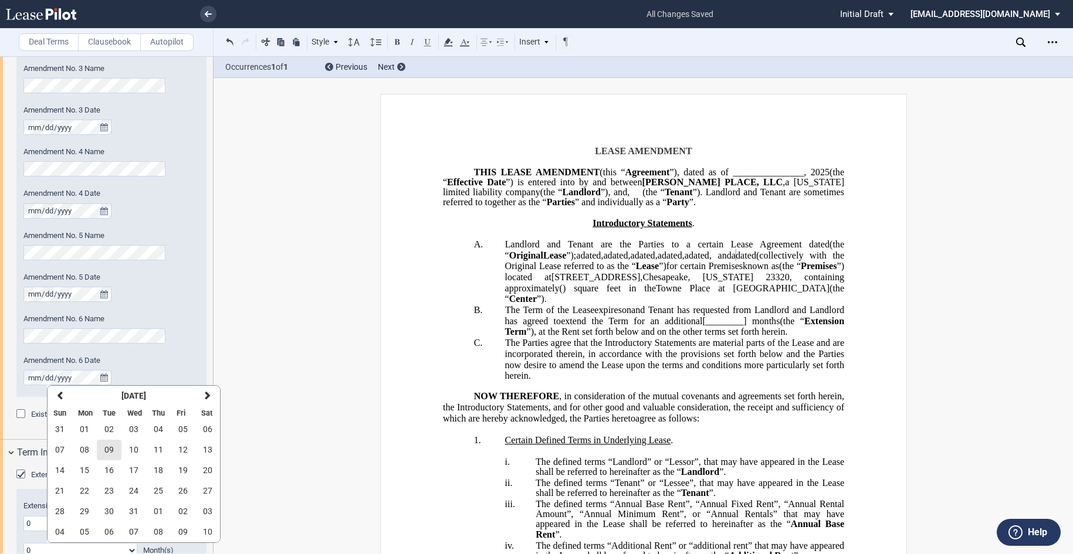
click at [108, 449] on span "09" at bounding box center [108, 449] width 9 height 9
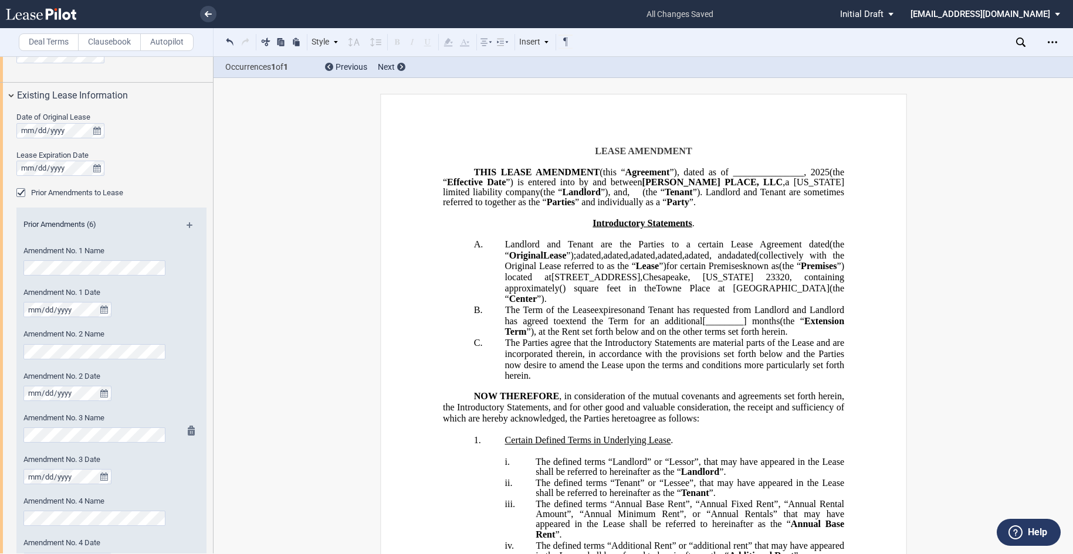
scroll to position [451, 0]
click at [187, 228] on md-icon at bounding box center [195, 232] width 16 height 14
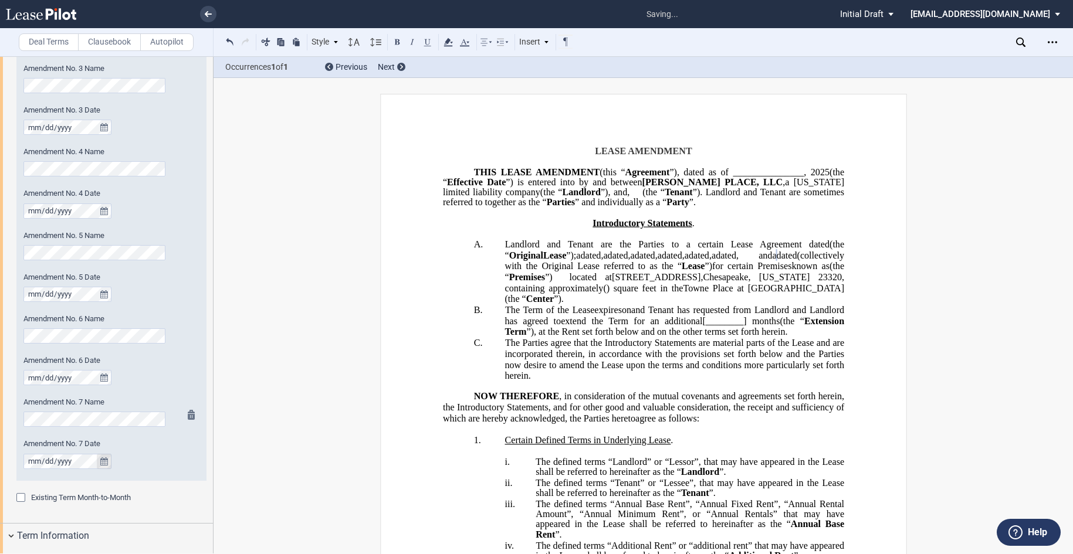
scroll to position [0, 0]
click at [102, 463] on icon "true" at bounding box center [104, 462] width 8 height 8
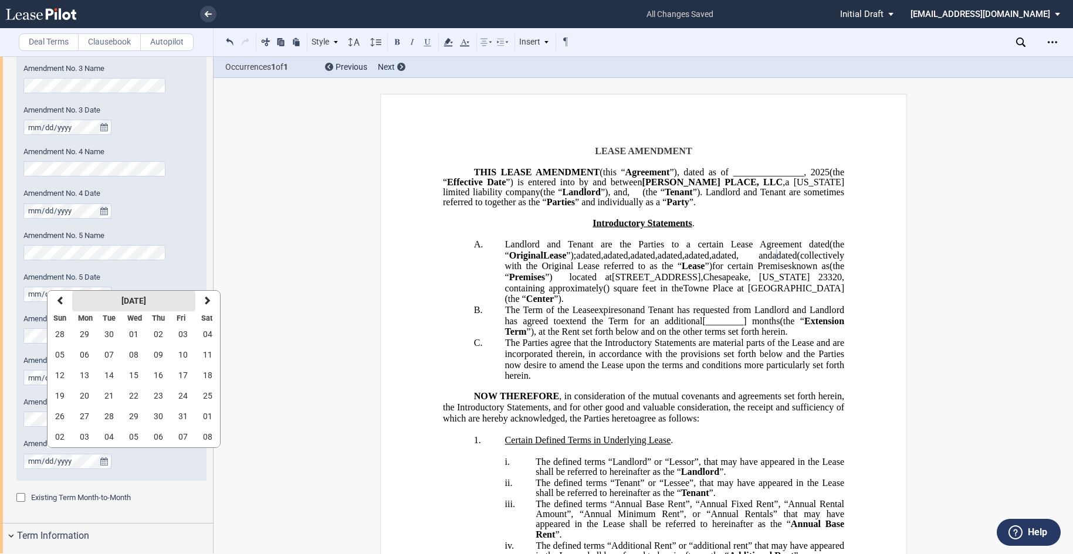
click at [140, 300] on strong "[DATE]" at bounding box center [133, 300] width 25 height 9
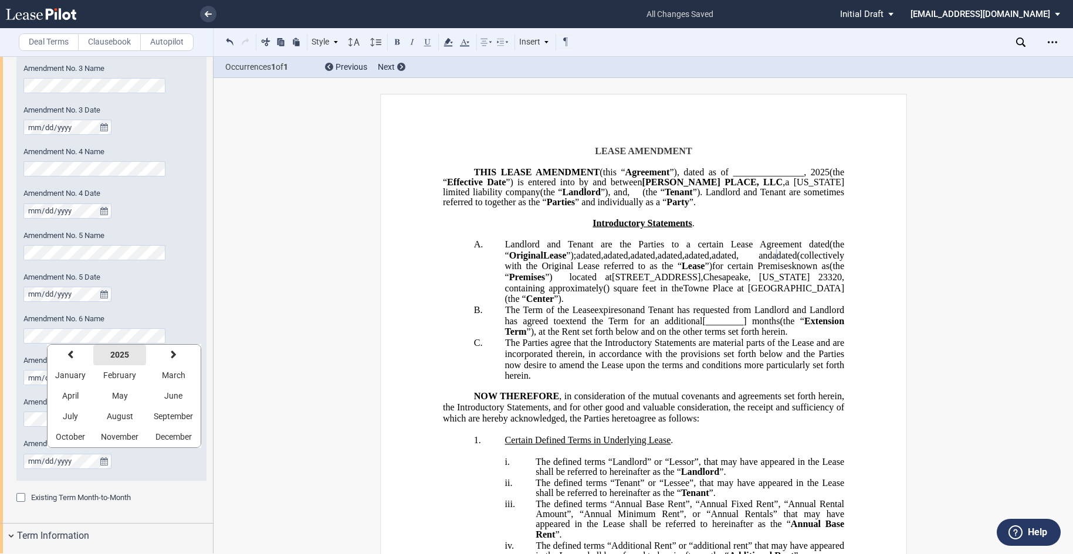
click at [120, 358] on strong "2025" at bounding box center [119, 354] width 19 height 9
click at [170, 374] on span "2024" at bounding box center [166, 375] width 19 height 9
click at [72, 374] on span "January" at bounding box center [70, 375] width 31 height 9
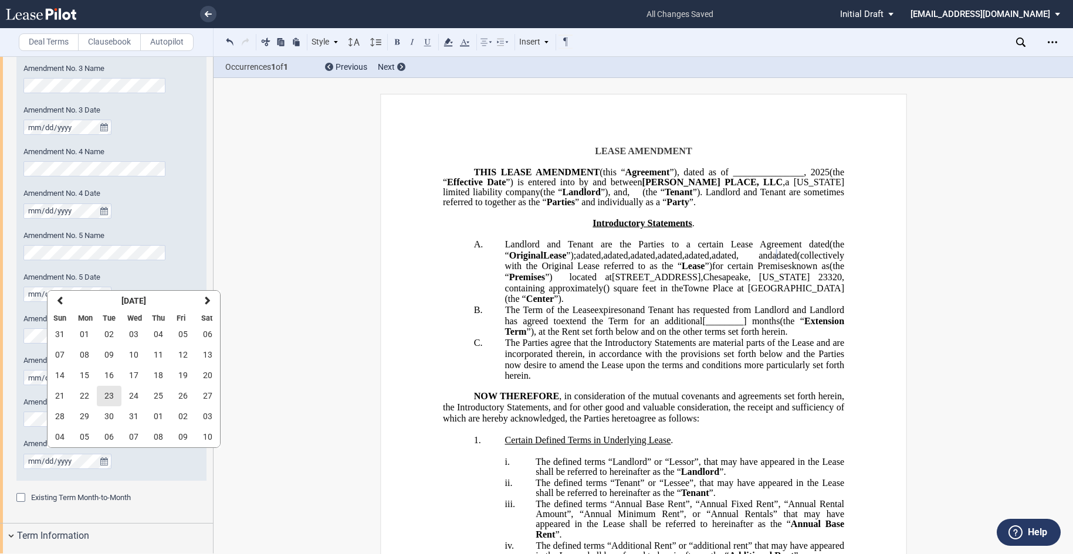
click at [112, 395] on span "23" at bounding box center [108, 395] width 9 height 9
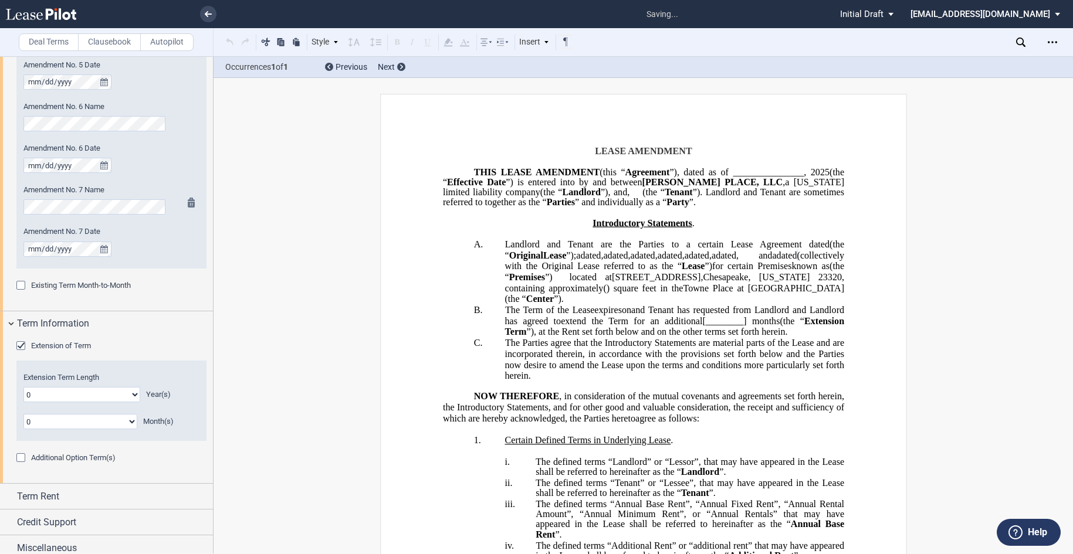
scroll to position [1023, 0]
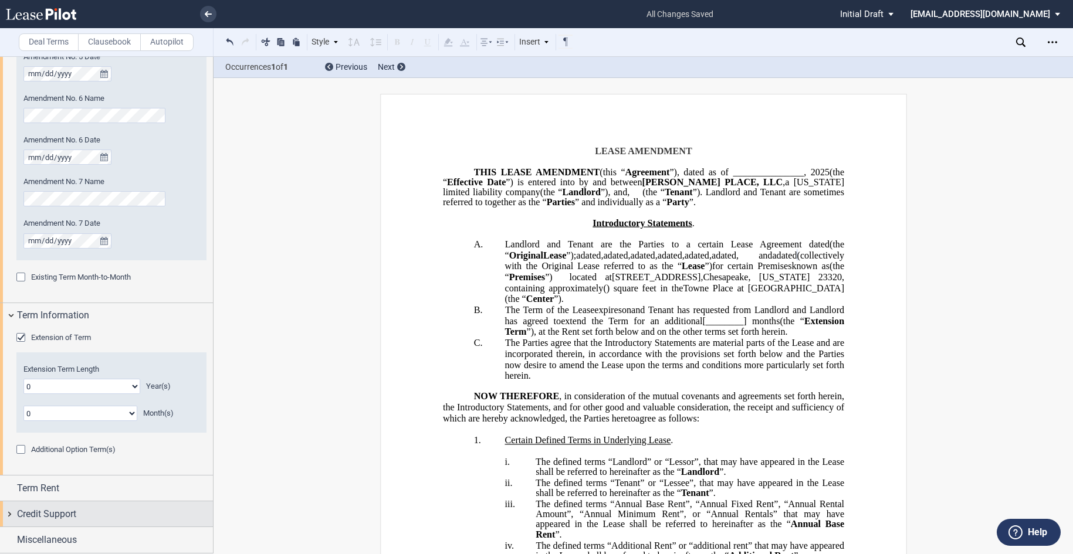
click at [70, 514] on span "Credit Support" at bounding box center [46, 514] width 59 height 14
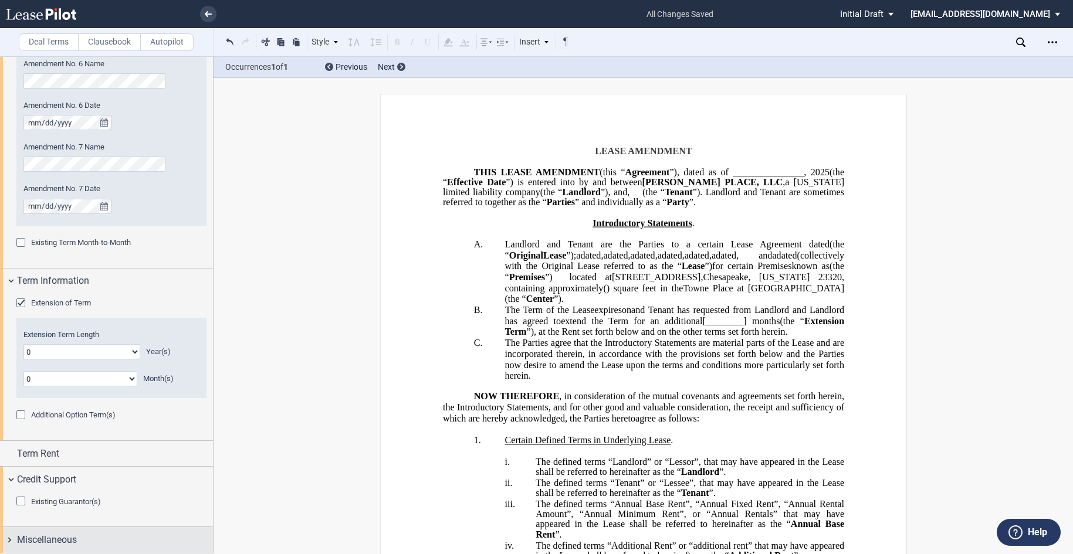
click at [63, 535] on span "Miscellaneous" at bounding box center [47, 540] width 60 height 14
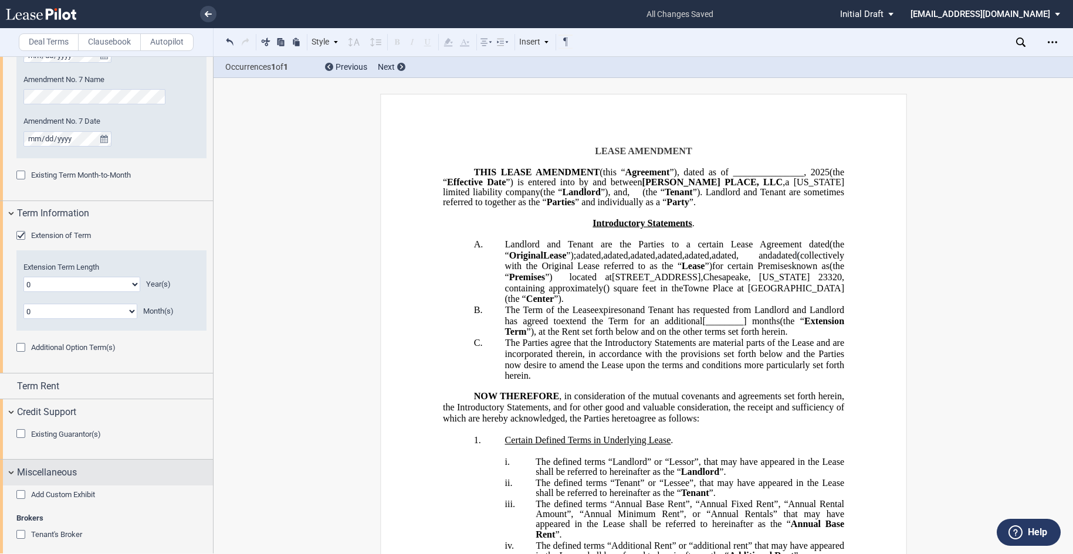
scroll to position [1217, 0]
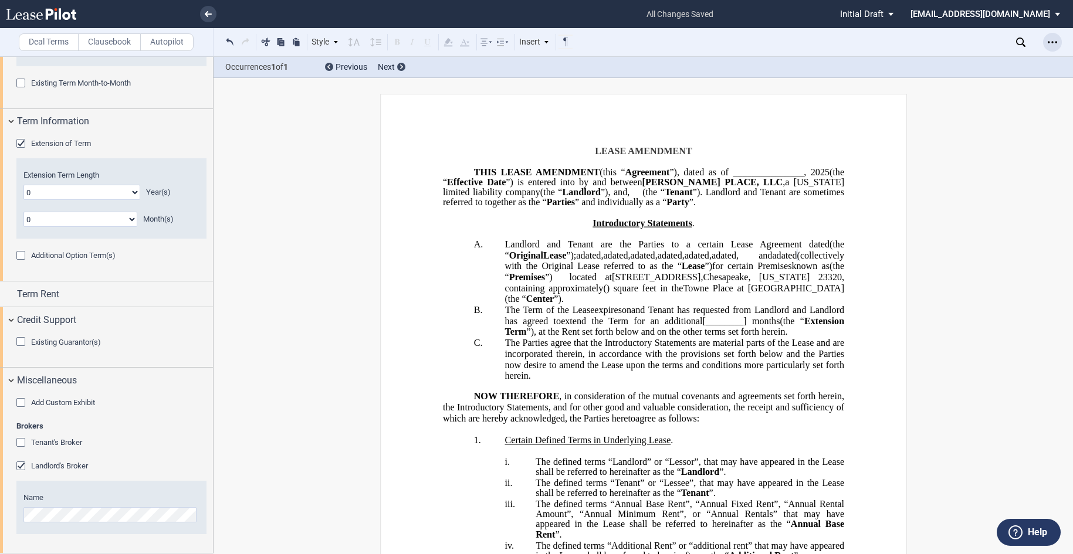
click at [1057, 42] on use "Open Lease options menu" at bounding box center [1052, 42] width 9 height 2
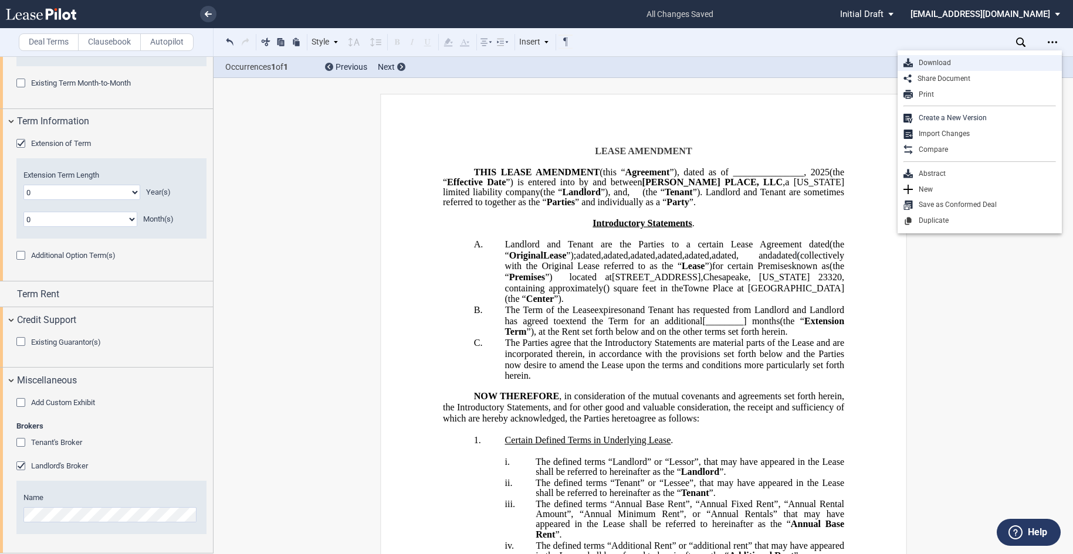
click at [944, 63] on div "Download" at bounding box center [984, 63] width 143 height 10
